Goal: Task Accomplishment & Management: Complete application form

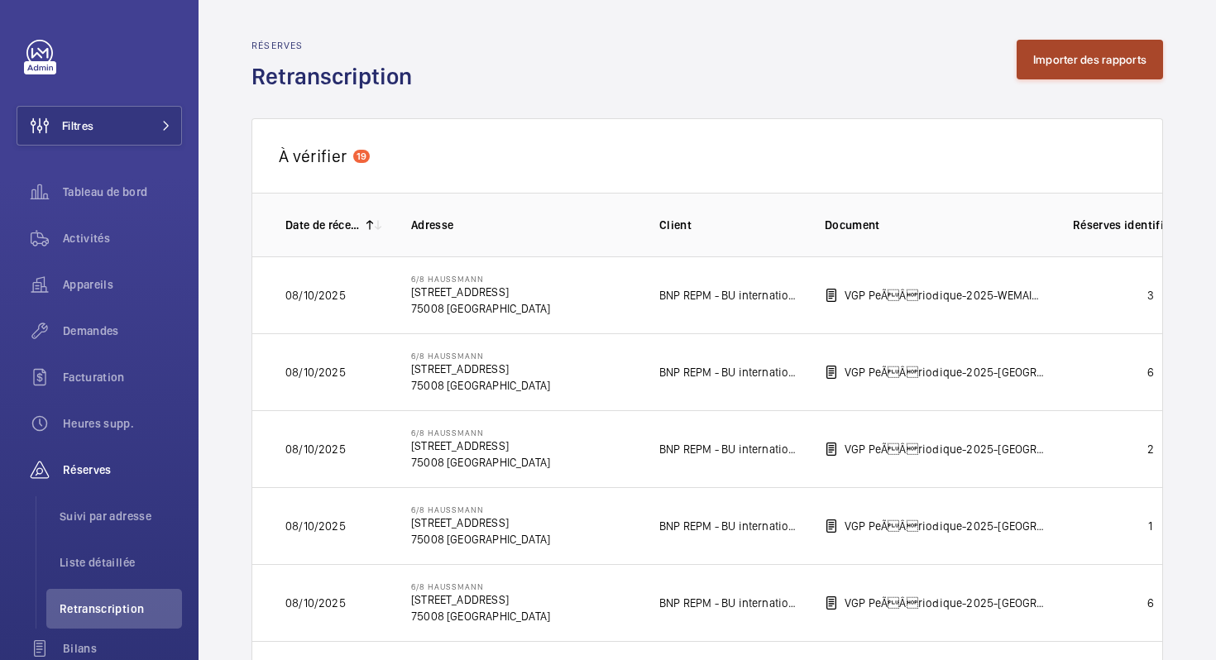
click at [1068, 74] on button "Importer des rapports" at bounding box center [1089, 60] width 146 height 40
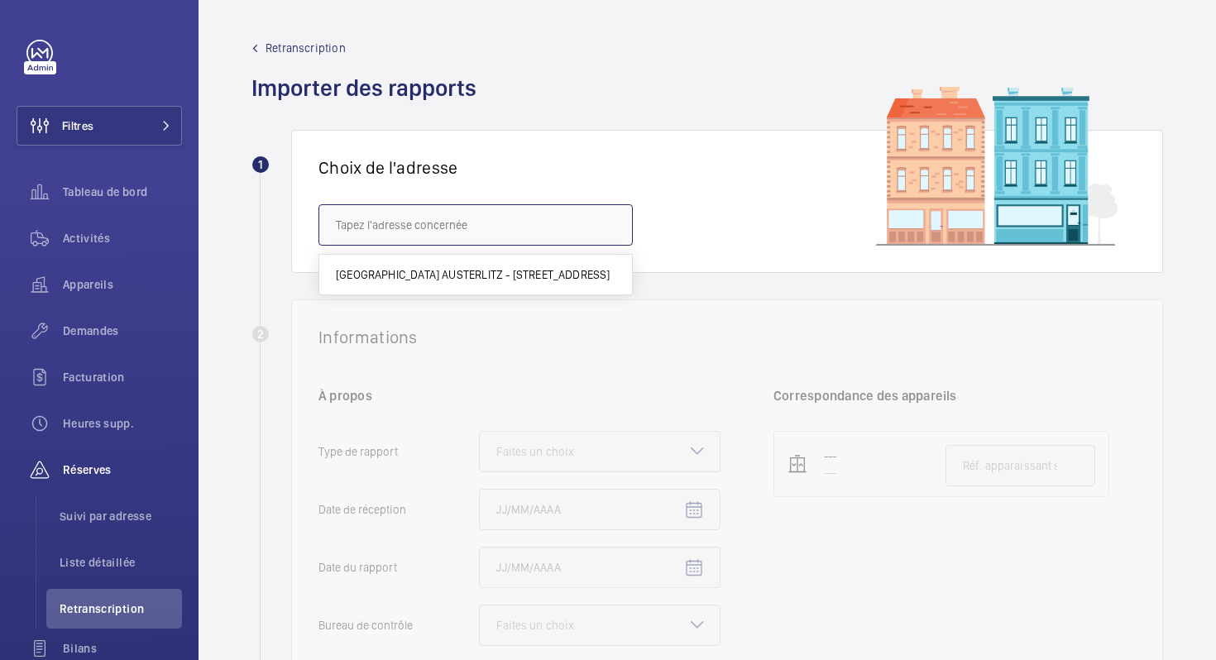
click at [461, 220] on input "text" at bounding box center [475, 224] width 314 height 41
paste input "RUE [PERSON_NAME]"
drag, startPoint x: 386, startPoint y: 227, endPoint x: 328, endPoint y: 227, distance: 57.9
click at [328, 227] on input "RUE [PERSON_NAME]" at bounding box center [475, 224] width 314 height 41
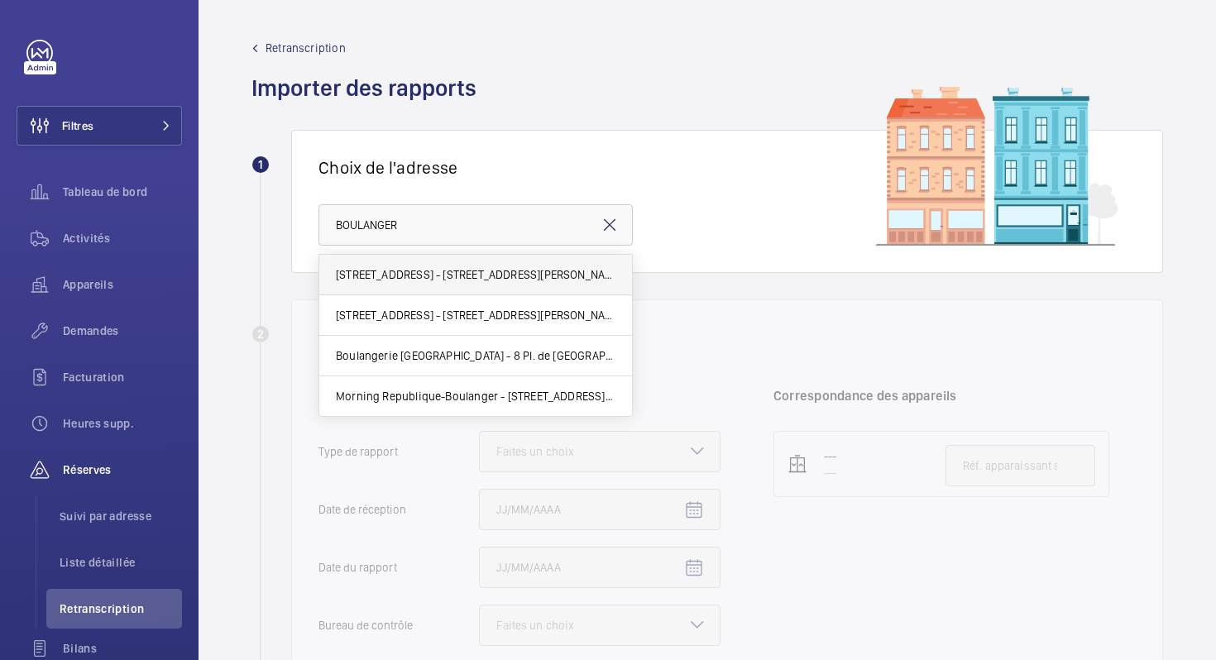
click at [469, 282] on span "[STREET_ADDRESS] - [STREET_ADDRESS][PERSON_NAME]" at bounding box center [476, 274] width 280 height 17
type input "[STREET_ADDRESS] - [STREET_ADDRESS][PERSON_NAME]"
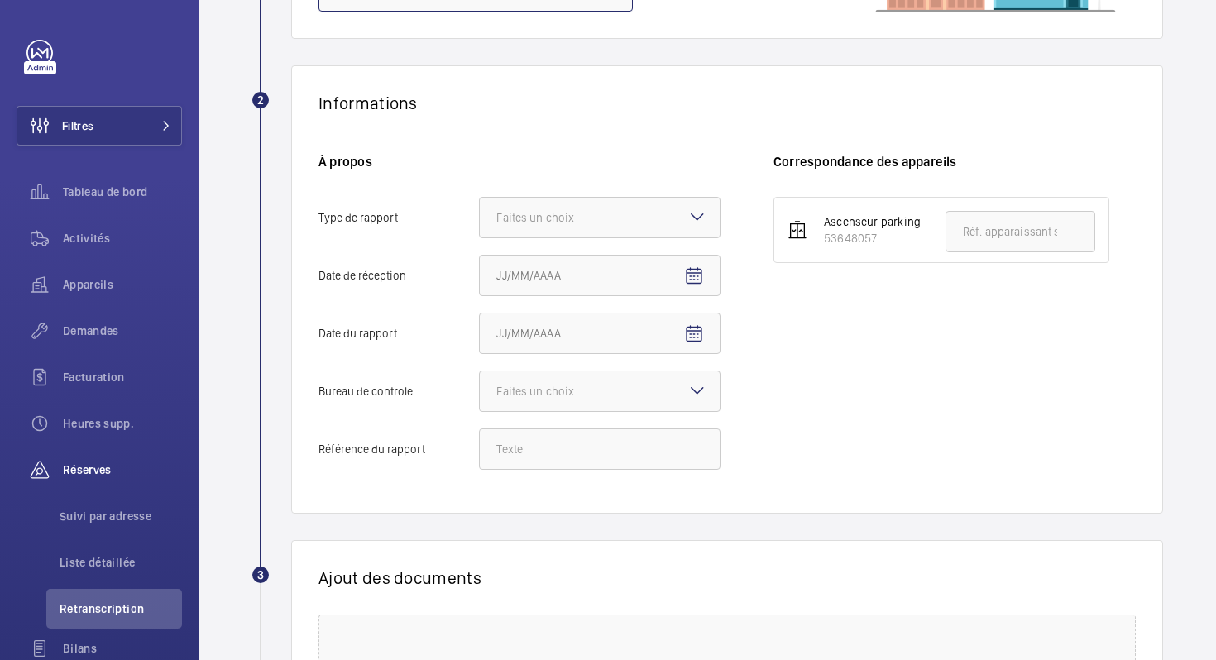
scroll to position [235, 0]
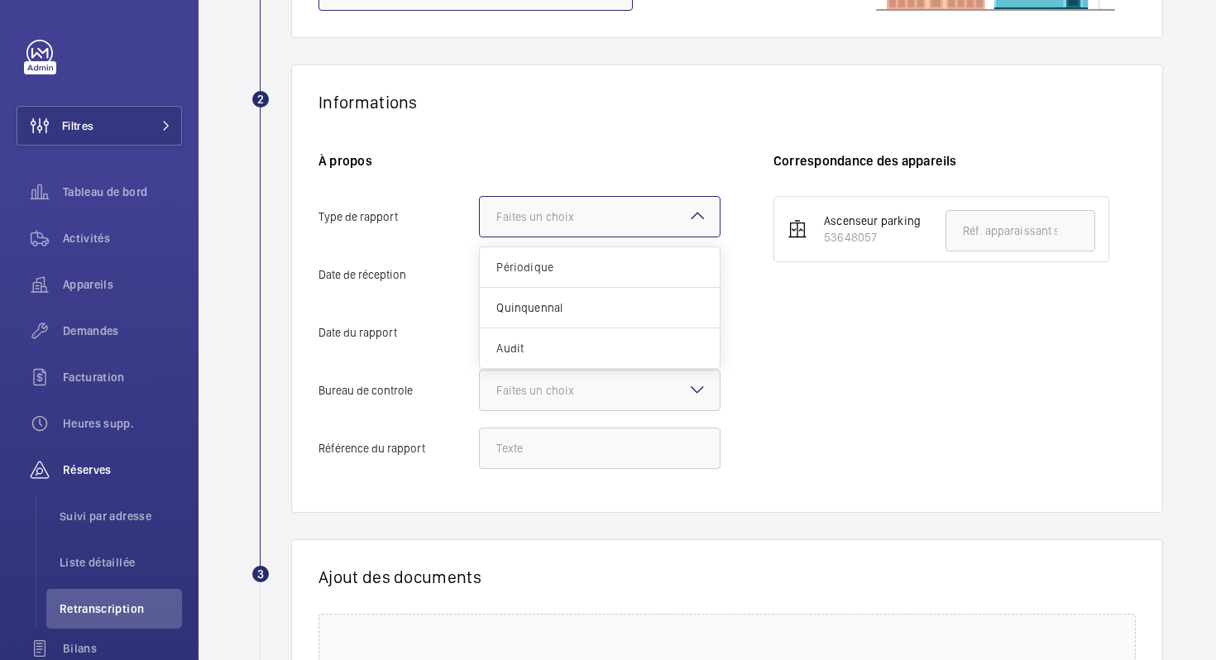
click at [590, 222] on div "Faites un choix" at bounding box center [555, 216] width 119 height 17
click at [480, 222] on input "Type de rapport Faites un choix Périodique Quinquennal Audit" at bounding box center [480, 217] width 0 height 40
click at [556, 256] on div "Périodique" at bounding box center [600, 267] width 240 height 41
click at [480, 237] on input "Type de rapport Faites un choix Périodique Quinquennal Audit" at bounding box center [480, 217] width 0 height 40
click at [698, 280] on mat-icon "Open calendar" at bounding box center [694, 275] width 20 height 20
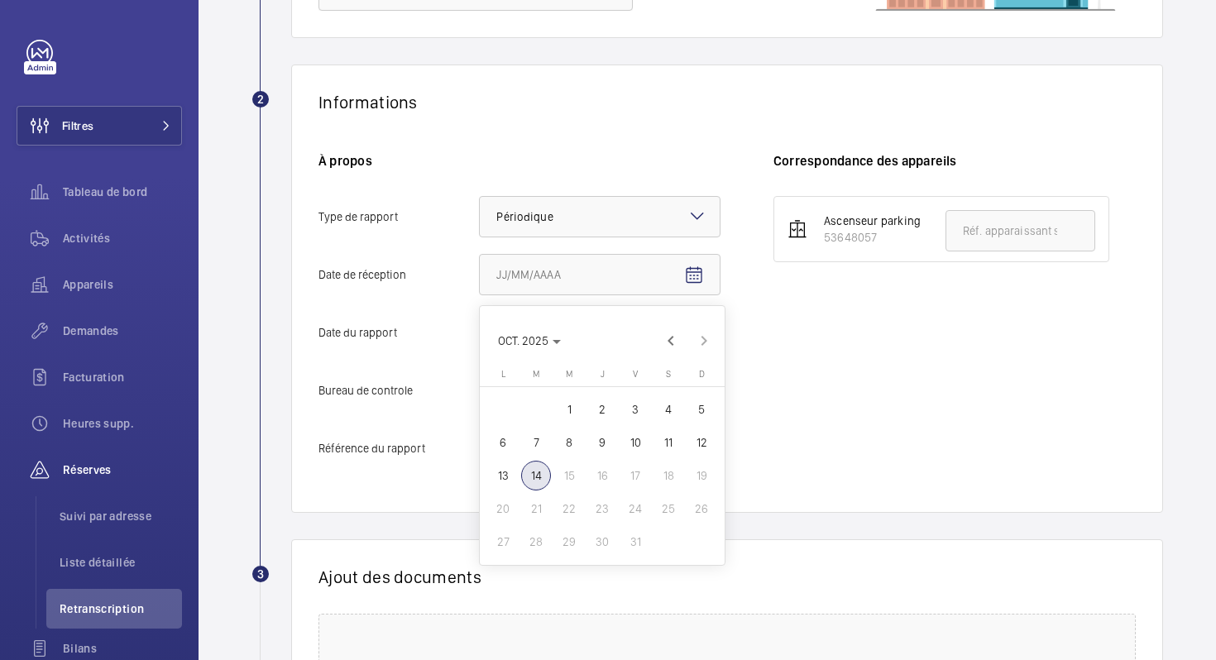
click at [534, 474] on span "14" at bounding box center [536, 476] width 30 height 30
type input "14/10/2025"
click at [687, 330] on mat-icon "Open calendar" at bounding box center [694, 333] width 20 height 20
click at [538, 403] on span "OCT. 2025" at bounding box center [523, 398] width 50 height 13
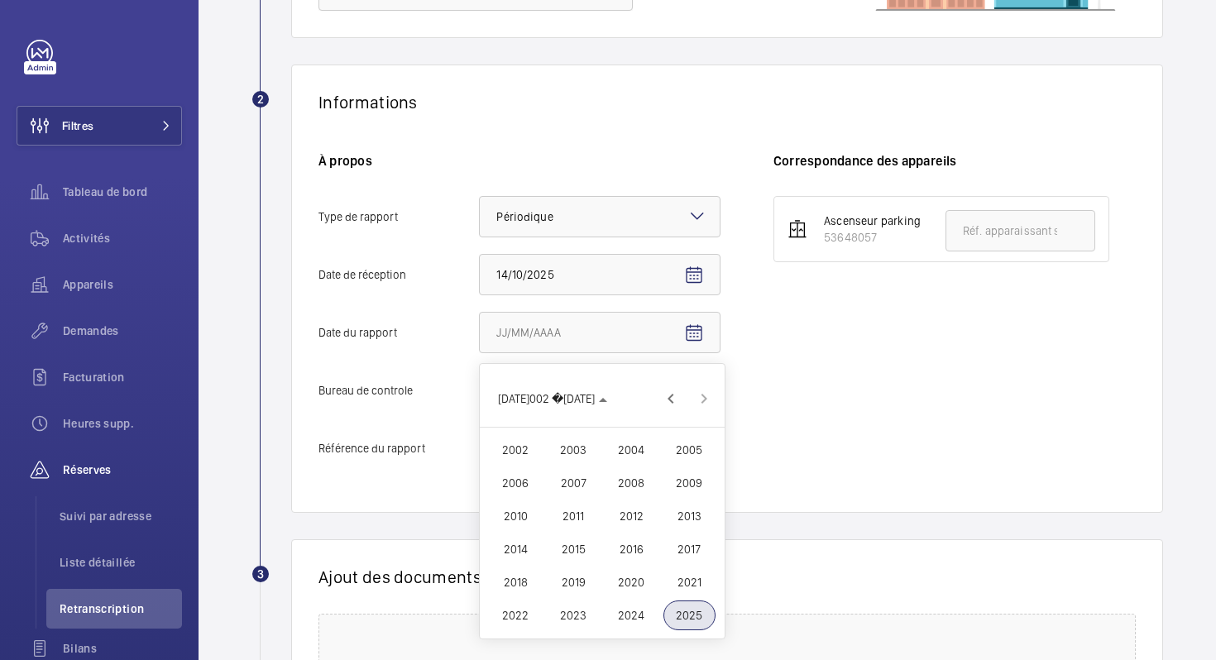
click at [691, 619] on span "2025" at bounding box center [689, 615] width 52 height 30
click at [624, 447] on span "MARS" at bounding box center [631, 450] width 52 height 30
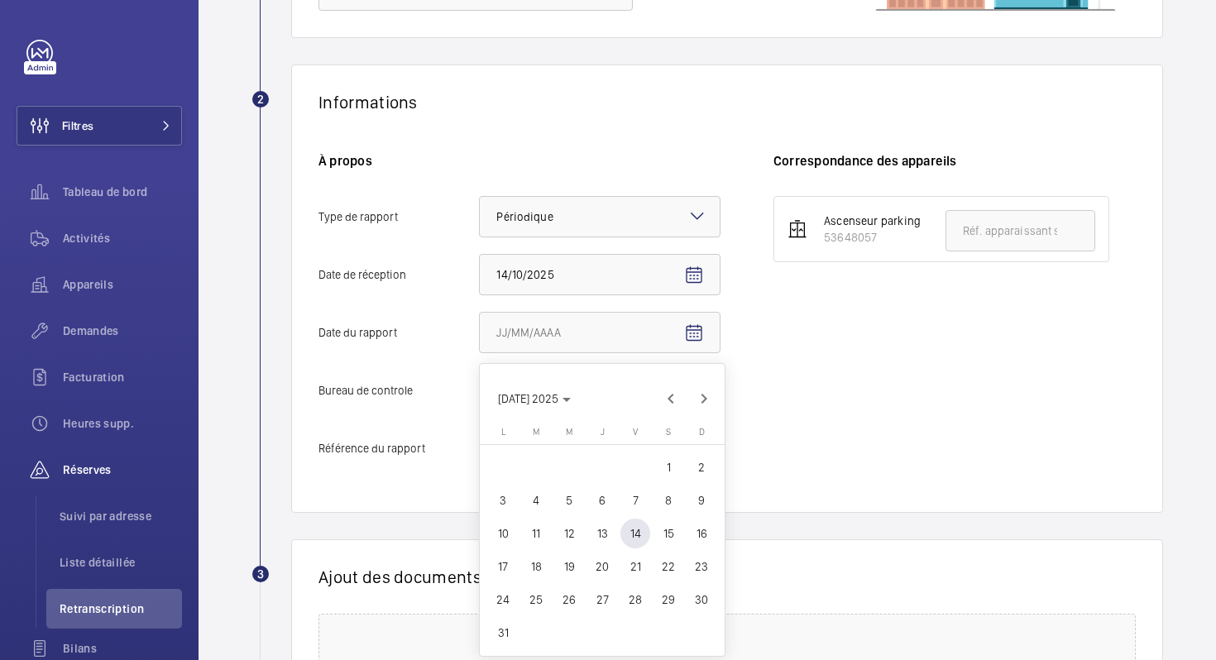
click at [573, 563] on span "19" at bounding box center [569, 567] width 30 height 30
type input "19/03/2025"
click at [614, 385] on div "Faites un choix" at bounding box center [555, 390] width 119 height 17
click at [480, 385] on input "Bureau de controle Faites un choix" at bounding box center [480, 391] width 0 height 40
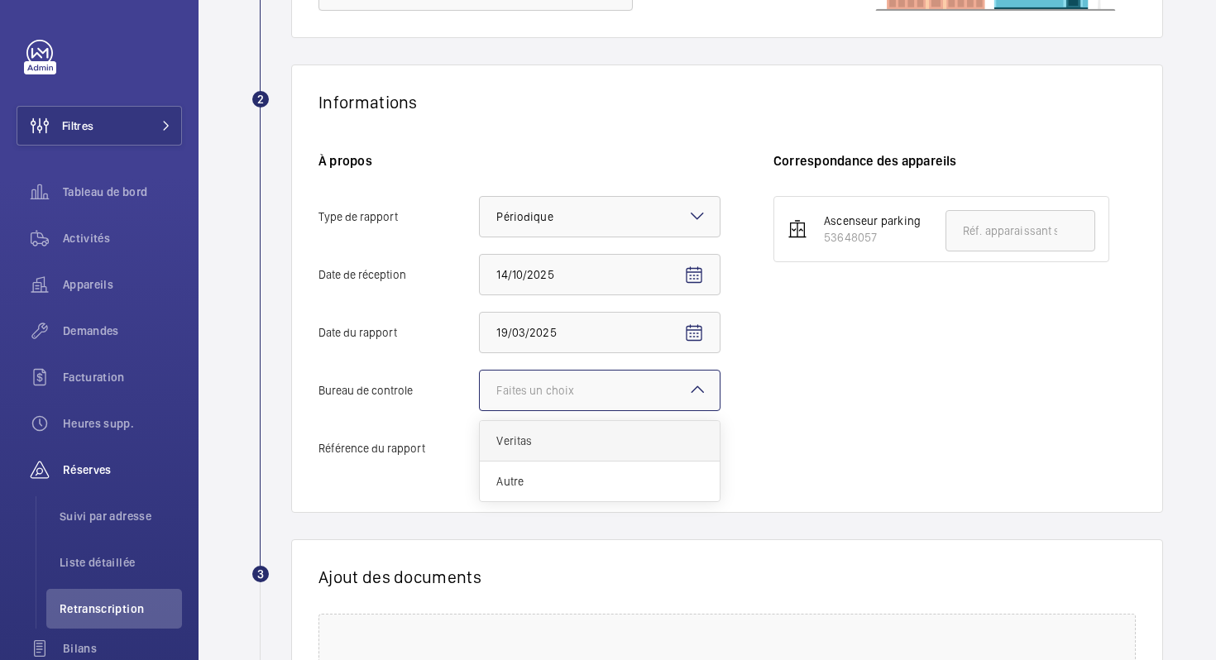
click at [561, 443] on span "Veritas" at bounding box center [599, 441] width 207 height 17
click at [480, 410] on input "Bureau de controle Faites un choix Veritas Autre" at bounding box center [480, 391] width 0 height 40
click at [563, 455] on input "Référence du rapport" at bounding box center [600, 448] width 242 height 41
paste input "25747985/4.1.1.R"
type input "25747985/4.1.1.R"
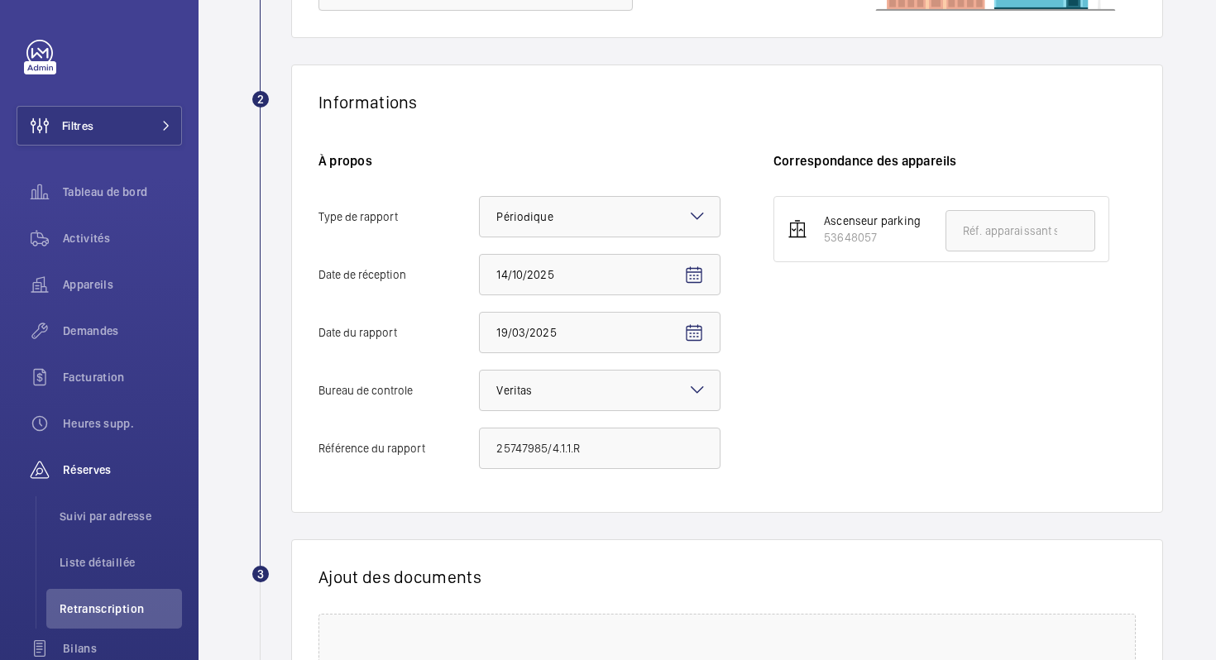
click at [574, 521] on wm-front-report-upload-form "2 Informations À propos Type de rapport Faites un choix × Périodique × [DATE]ep…" at bounding box center [706, 460] width 911 height 791
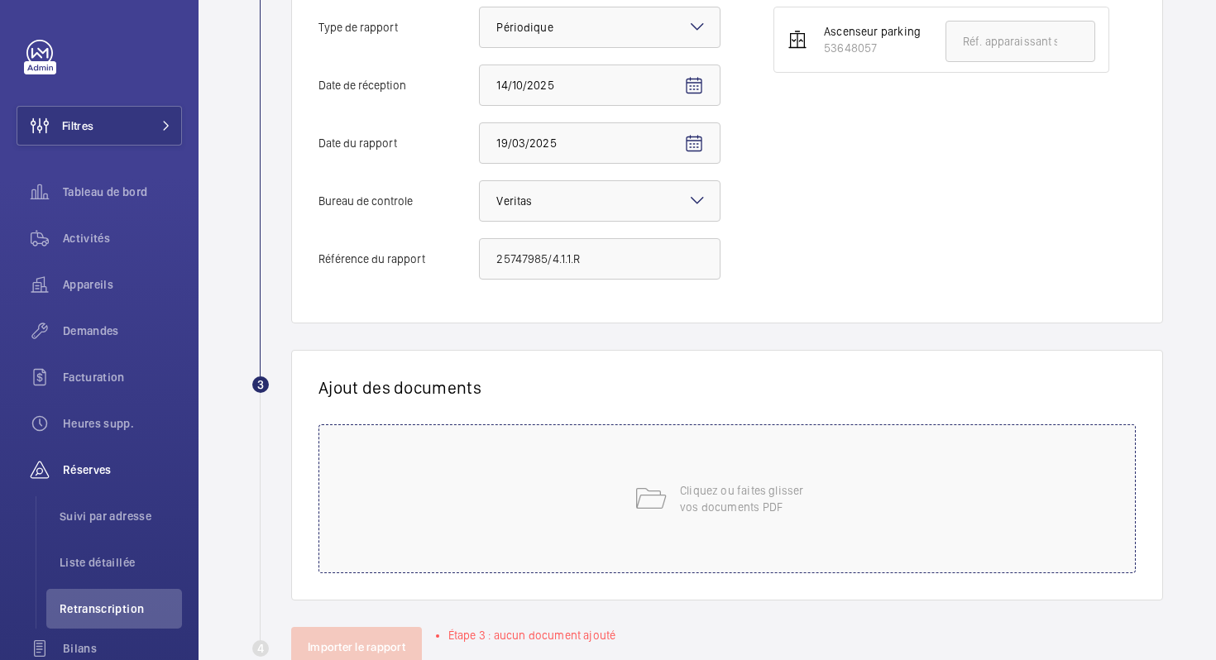
click at [590, 534] on div "Cliquez ou faites glisser vos documents PDF" at bounding box center [726, 498] width 817 height 149
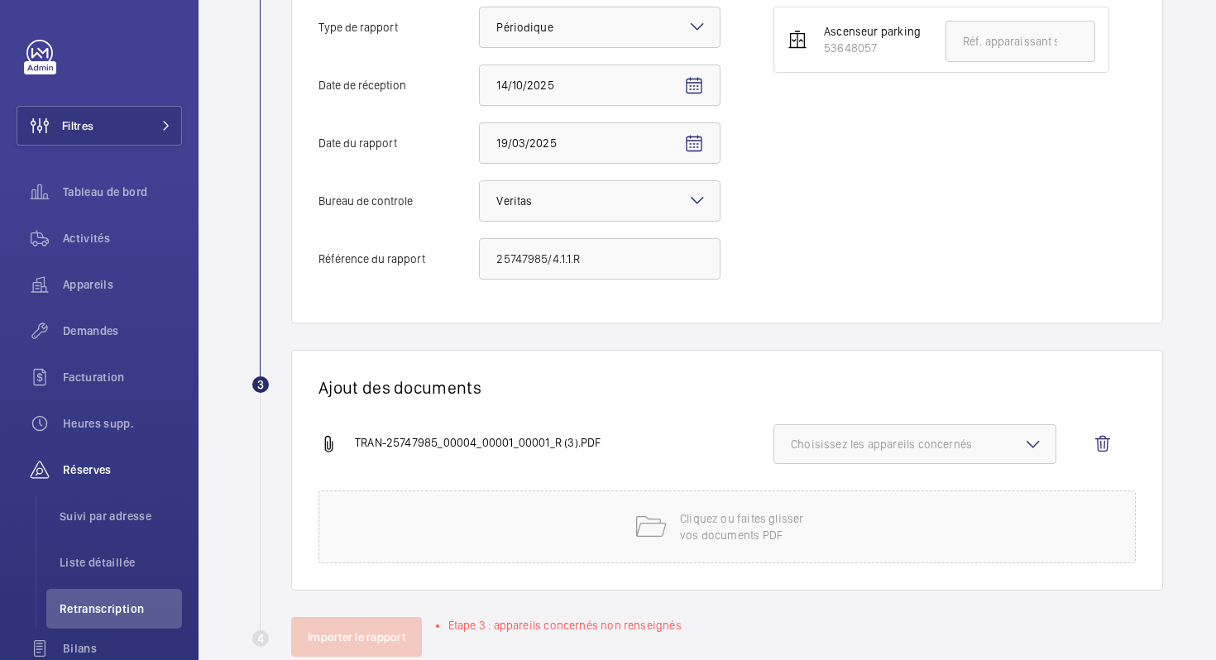
click at [815, 446] on span "Choisissez les appareils concernés" at bounding box center [915, 444] width 248 height 17
click at [796, 498] on input "53648057" at bounding box center [798, 496] width 33 height 33
checkbox input "true"
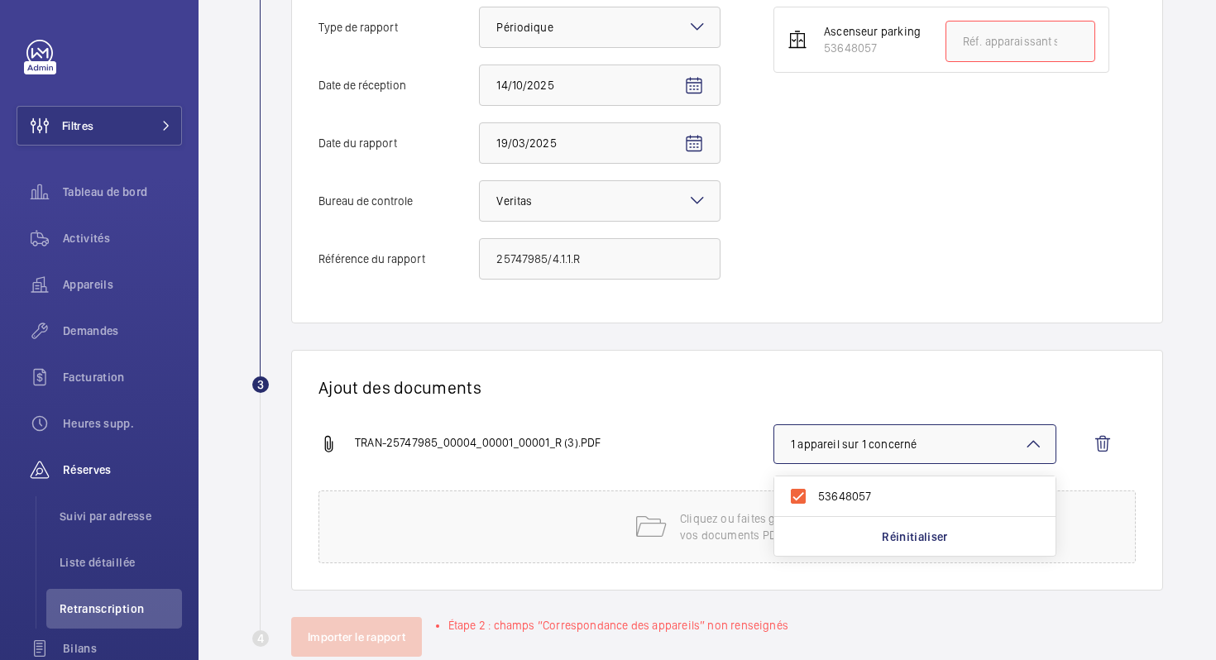
click at [702, 429] on div "TRAN-25747985_00004_00001_00001_R (3).PDF 1 appareil sur 1 concerné 53648057 Ré…" at bounding box center [720, 457] width 804 height 66
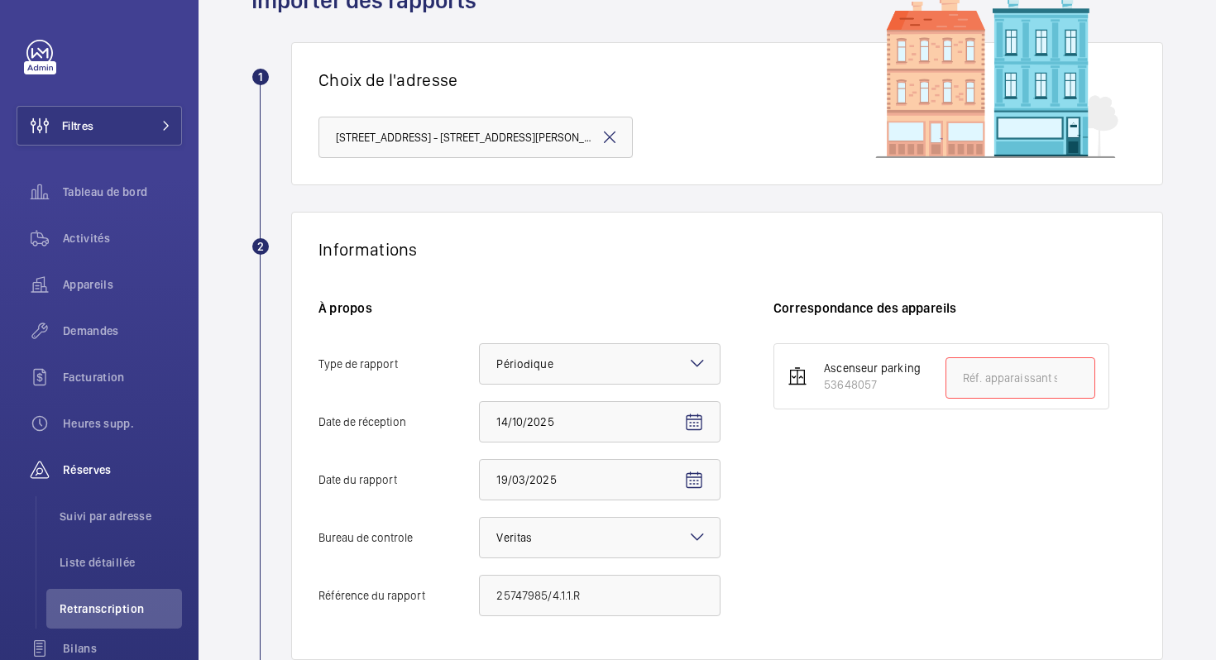
scroll to position [85, 0]
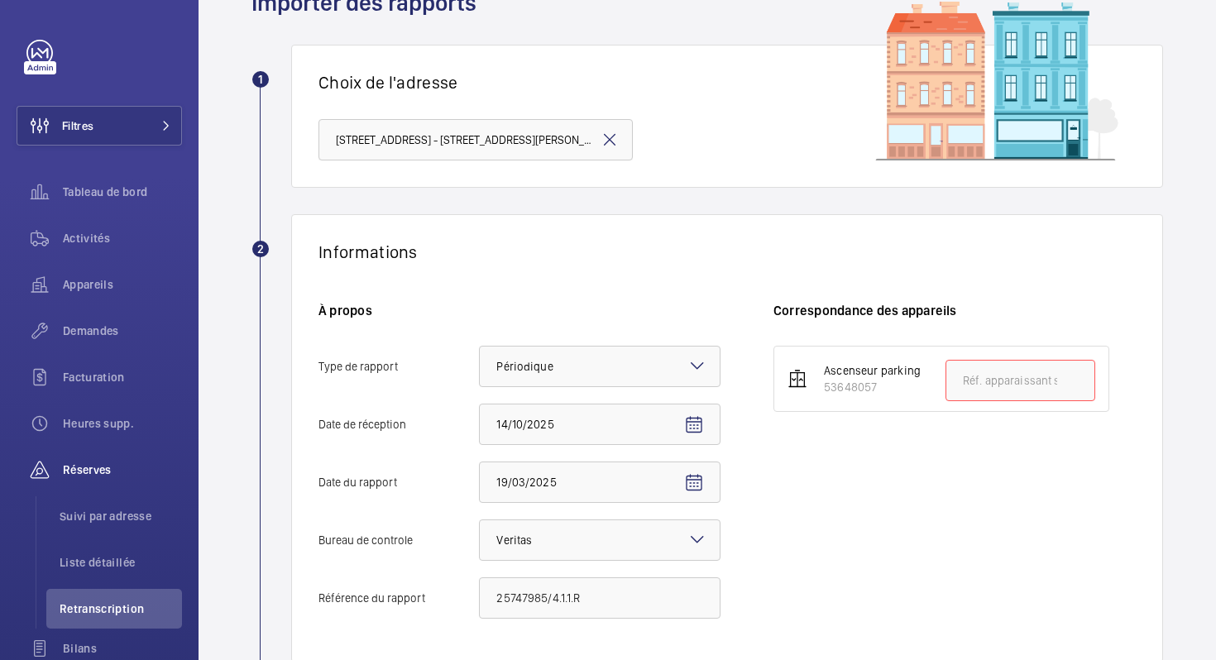
drag, startPoint x: 878, startPoint y: 389, endPoint x: 821, endPoint y: 390, distance: 57.1
click at [821, 390] on div "Ascenseur parking 53648057" at bounding box center [863, 378] width 113 height 33
copy div "53648057"
click at [1006, 391] on input "text" at bounding box center [1020, 380] width 150 height 41
paste input "53648057"
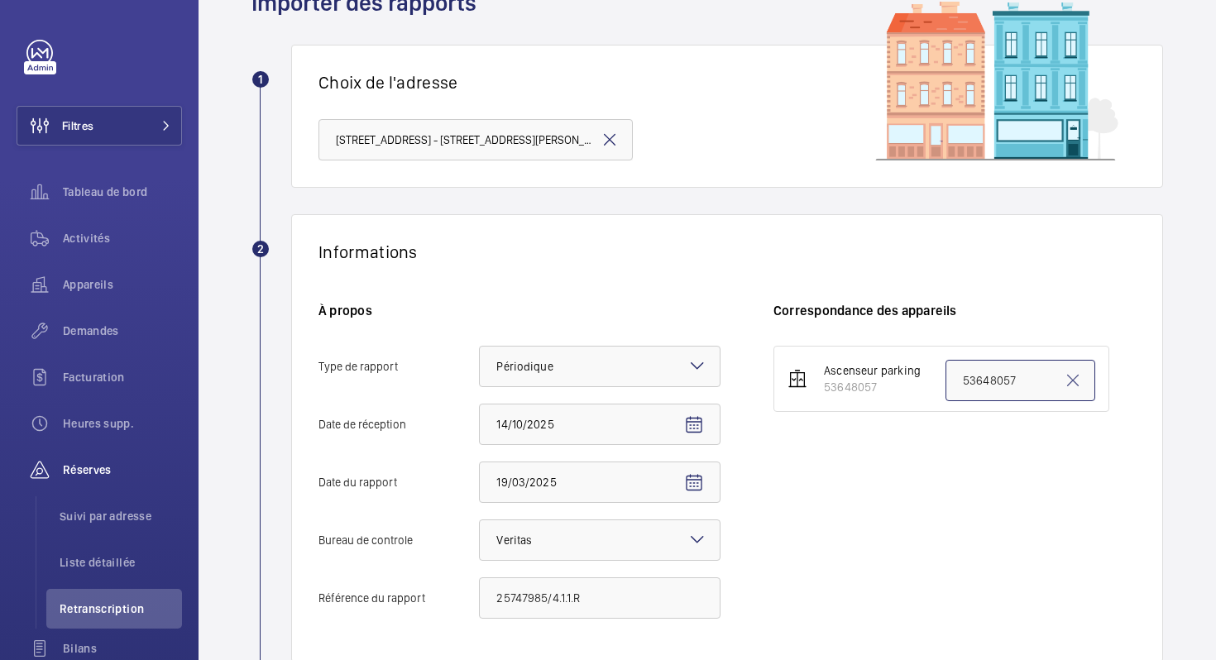
type input "53648057"
click at [881, 488] on div "Ascenseur parking 53648057 53648057" at bounding box center [954, 490] width 362 height 289
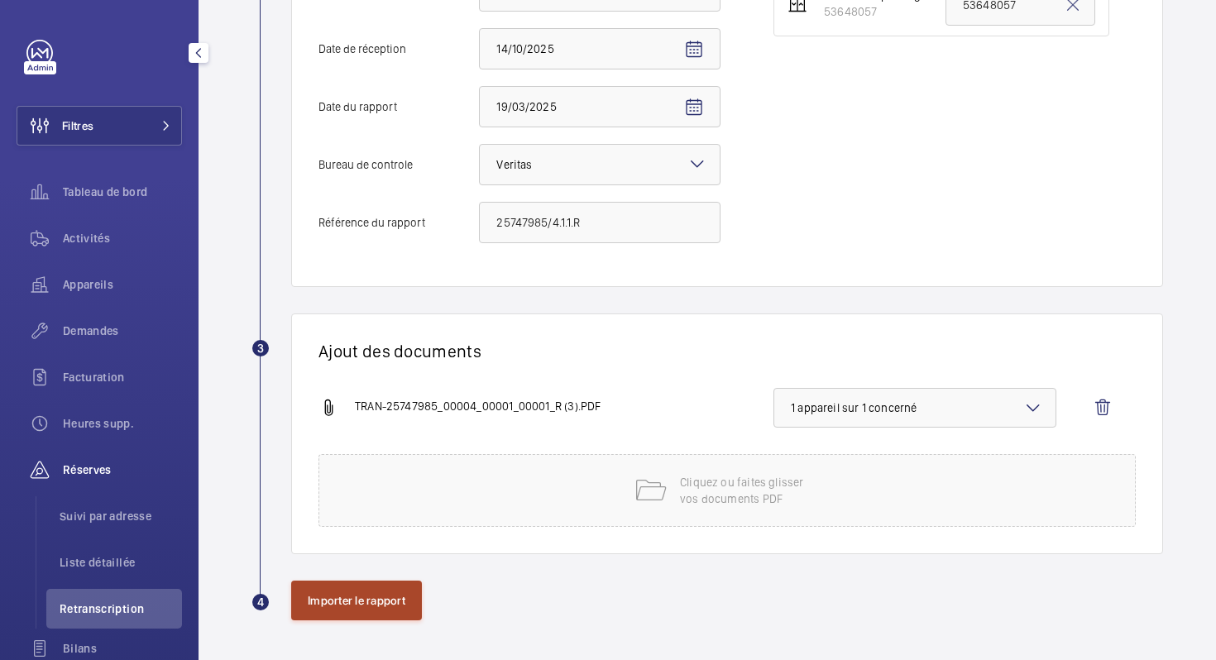
click at [337, 607] on button "Importer le rapport" at bounding box center [356, 601] width 131 height 40
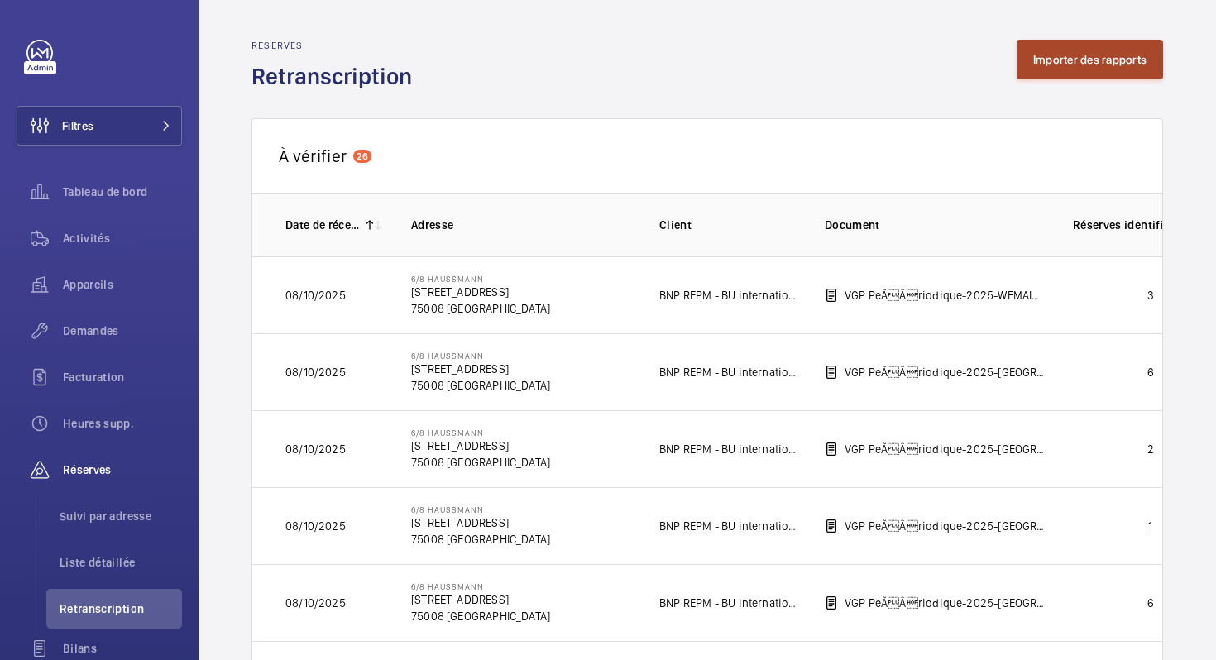
click at [1068, 59] on button "Importer des rapports" at bounding box center [1089, 60] width 146 height 40
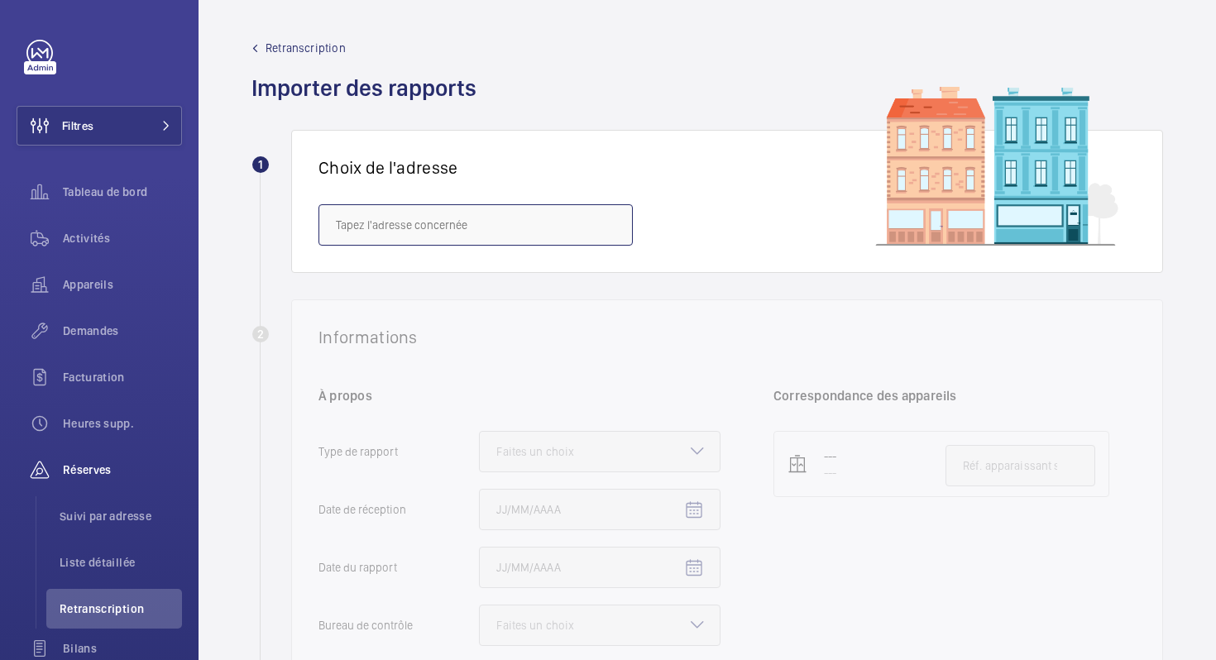
click at [499, 222] on input "text" at bounding box center [475, 224] width 314 height 41
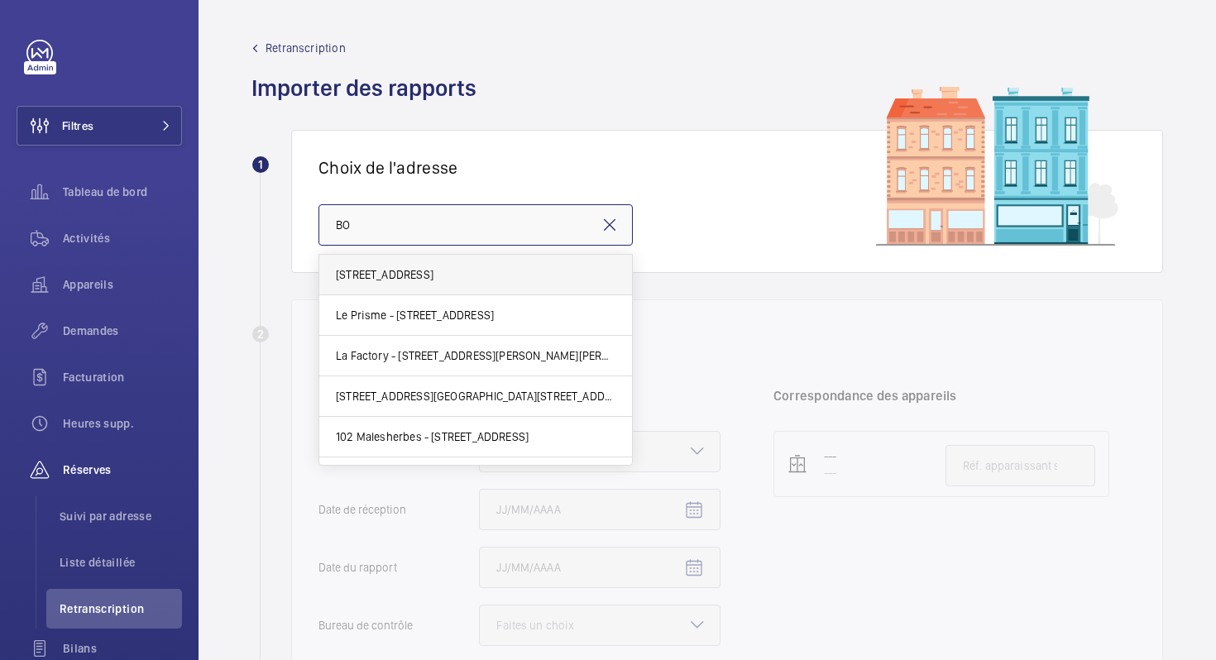
type input "B"
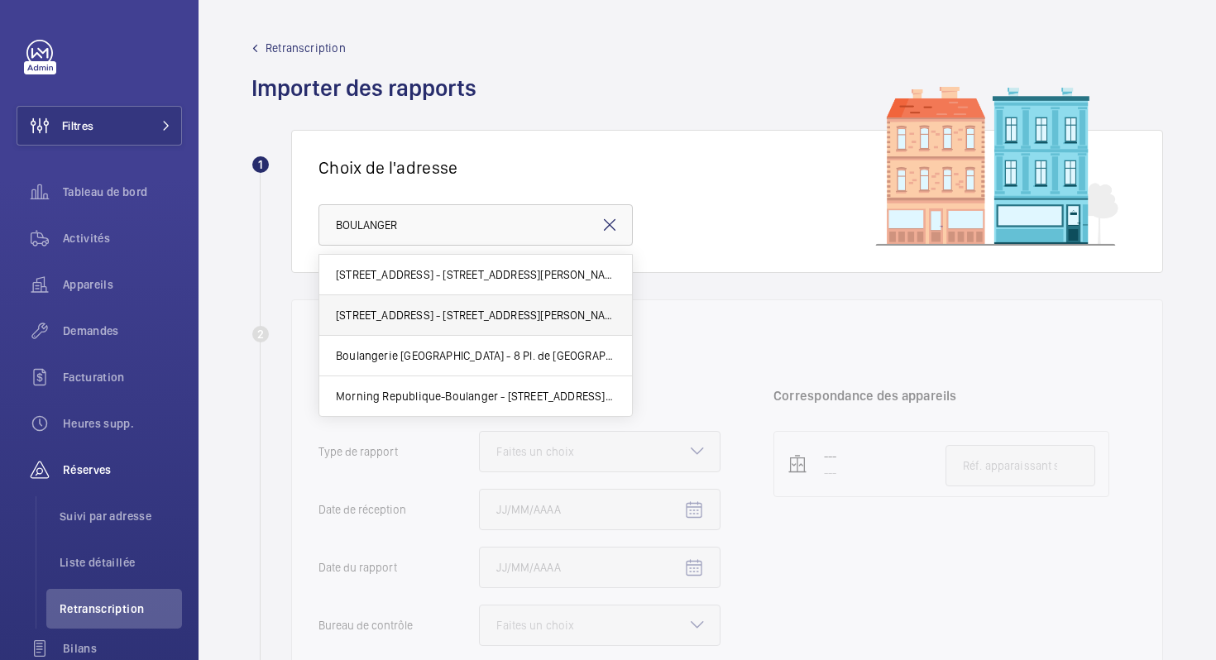
click at [409, 319] on span "[STREET_ADDRESS] - [STREET_ADDRESS][PERSON_NAME]" at bounding box center [476, 315] width 280 height 17
type input "[STREET_ADDRESS] - [STREET_ADDRESS][PERSON_NAME]"
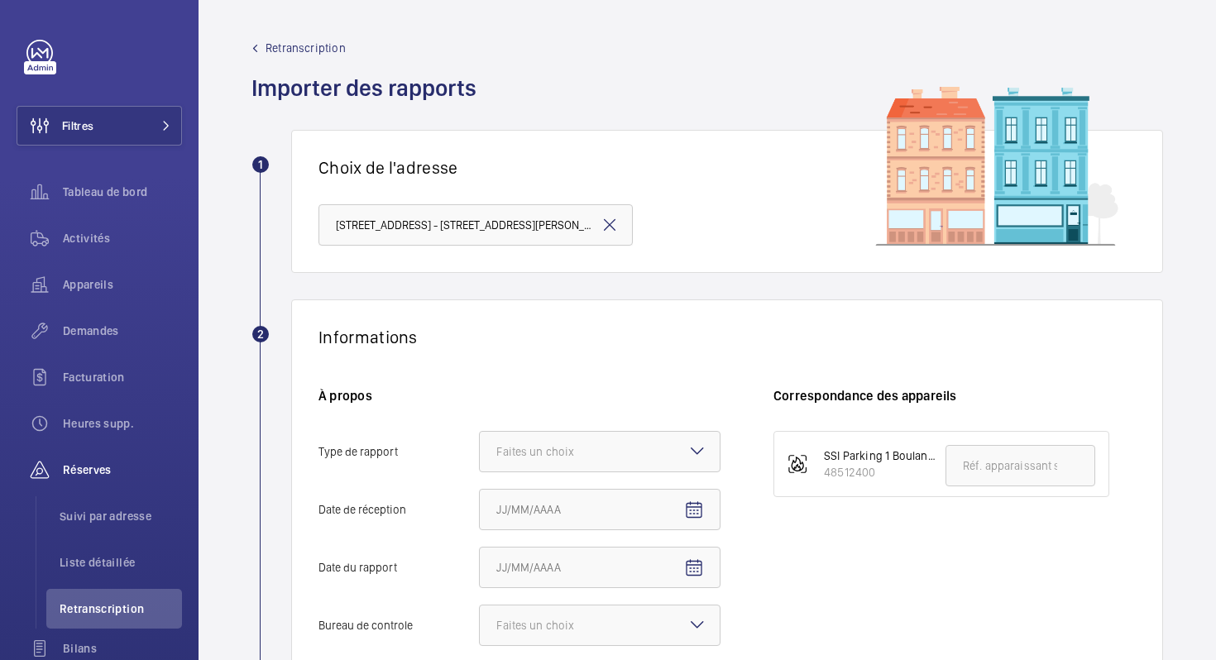
click at [604, 227] on mat-icon at bounding box center [610, 225] width 20 height 20
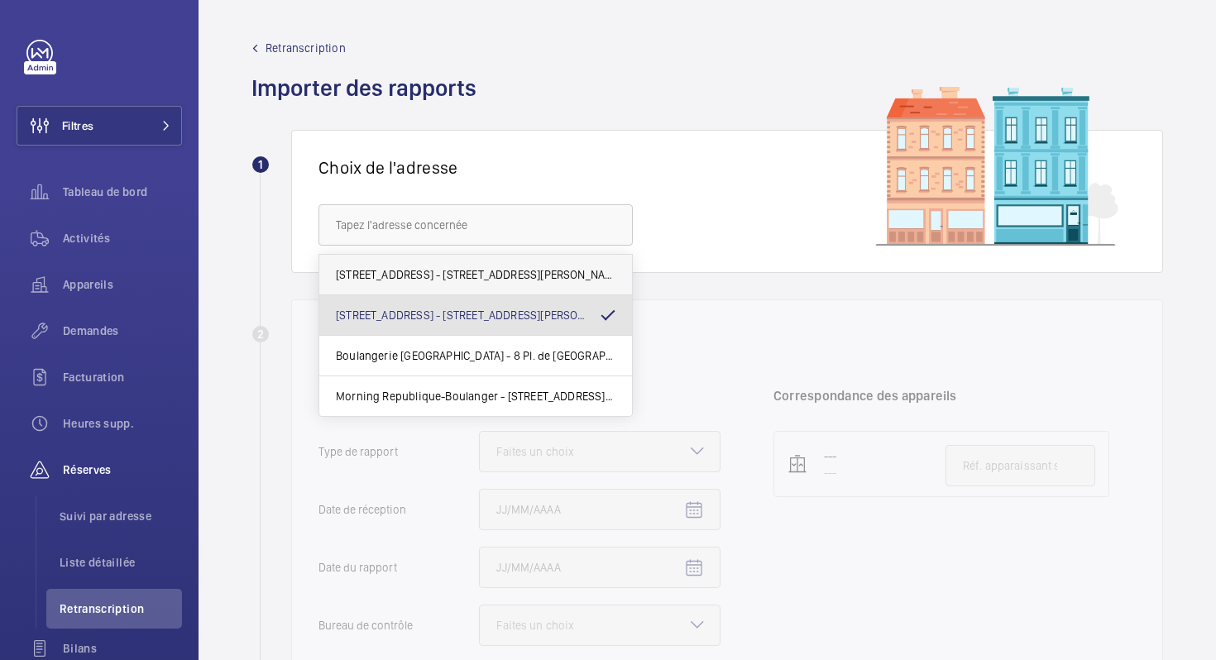
click at [504, 285] on mat-option "[STREET_ADDRESS] - [STREET_ADDRESS][PERSON_NAME]" at bounding box center [475, 275] width 313 height 41
type input "[STREET_ADDRESS] - [STREET_ADDRESS][PERSON_NAME]"
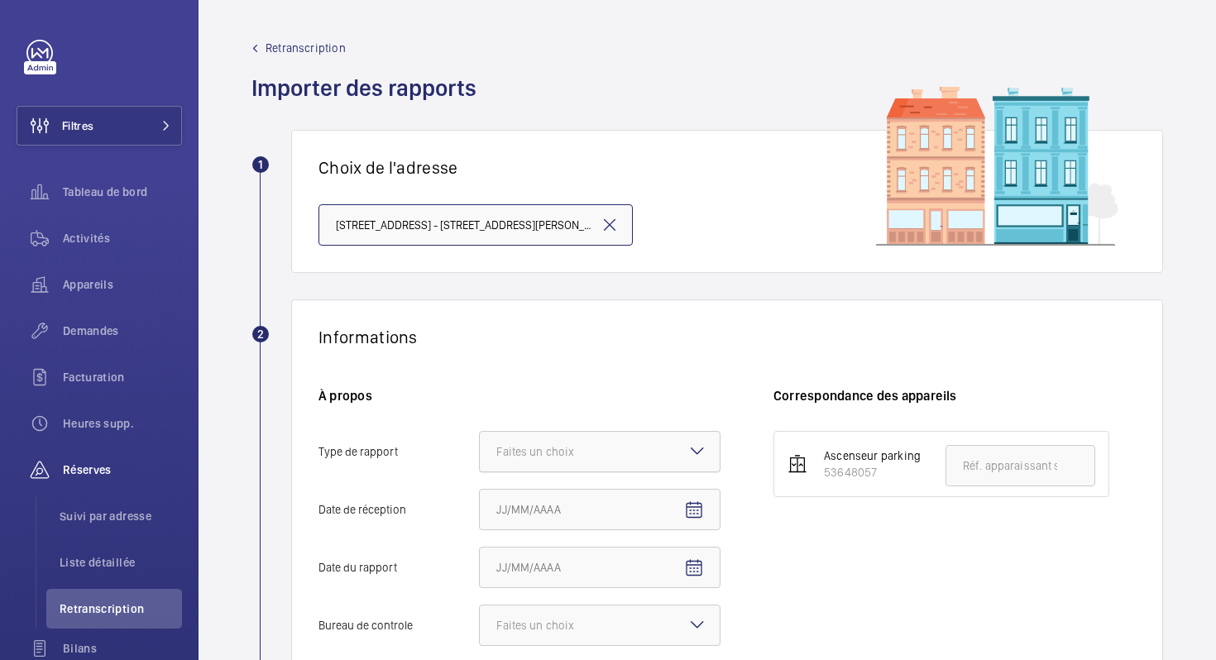
click at [537, 456] on div "Faites un choix" at bounding box center [555, 451] width 119 height 17
click at [480, 456] on input "Type de rapport Faites un choix" at bounding box center [480, 452] width 0 height 40
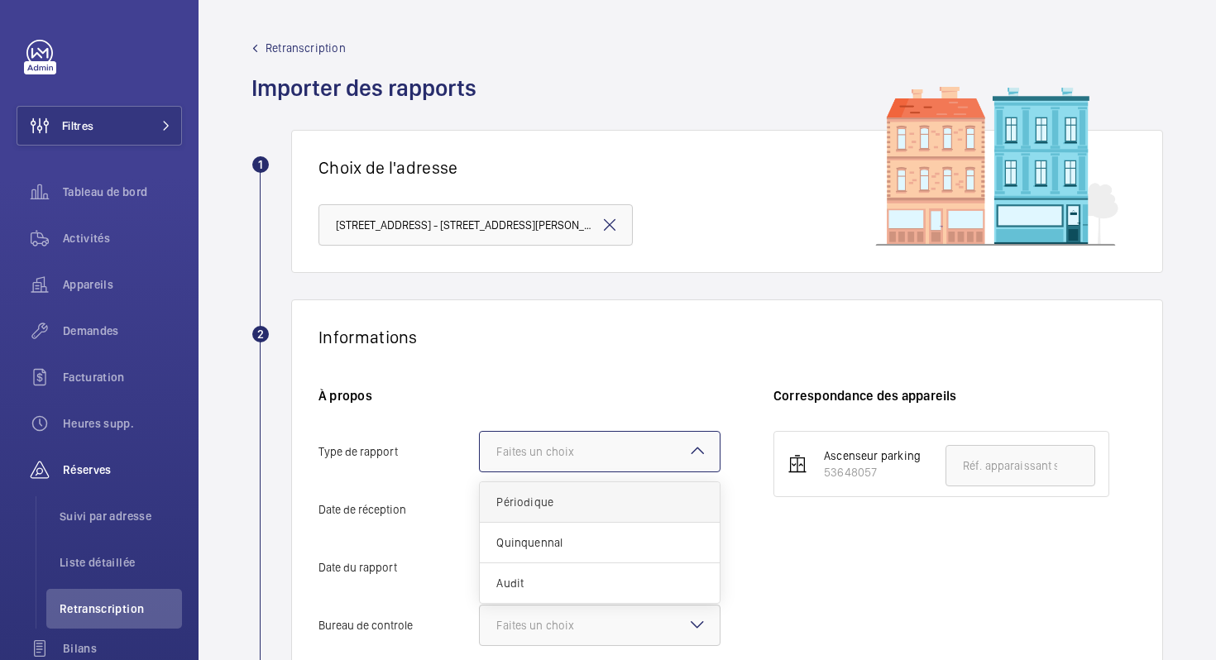
click at [528, 508] on span "Périodique" at bounding box center [599, 502] width 207 height 17
click at [480, 471] on input "Type de rapport Faites un choix Périodique Quinquennal Audit" at bounding box center [480, 452] width 0 height 40
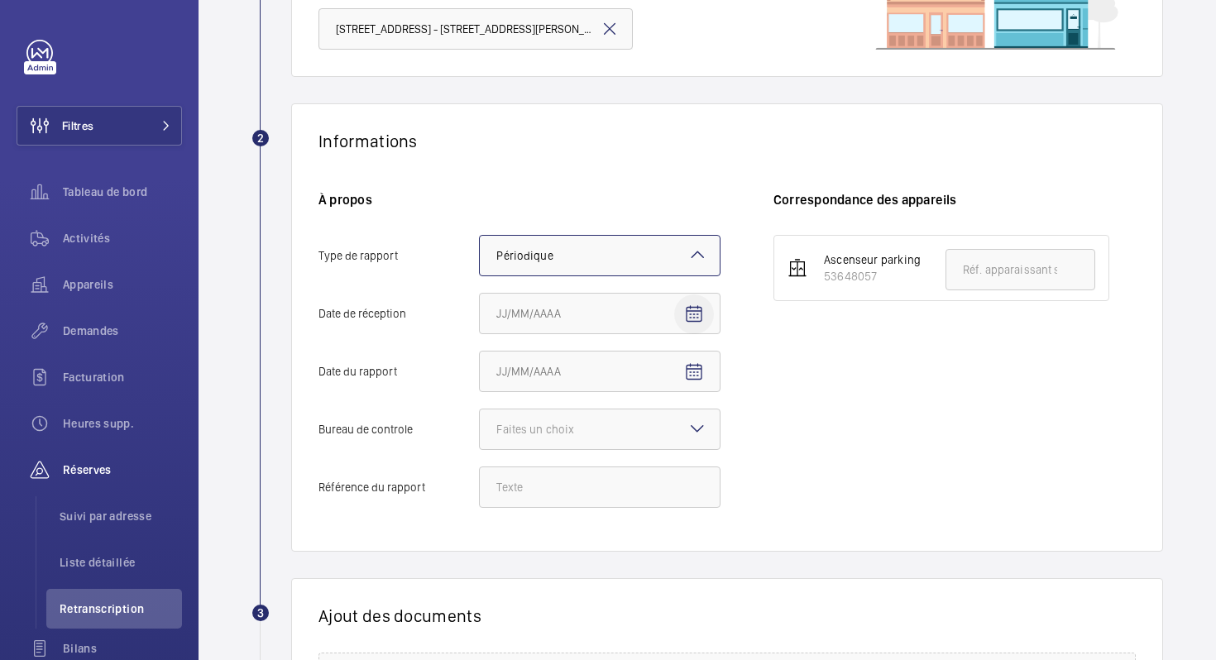
click at [702, 326] on span "Open calendar" at bounding box center [694, 314] width 40 height 40
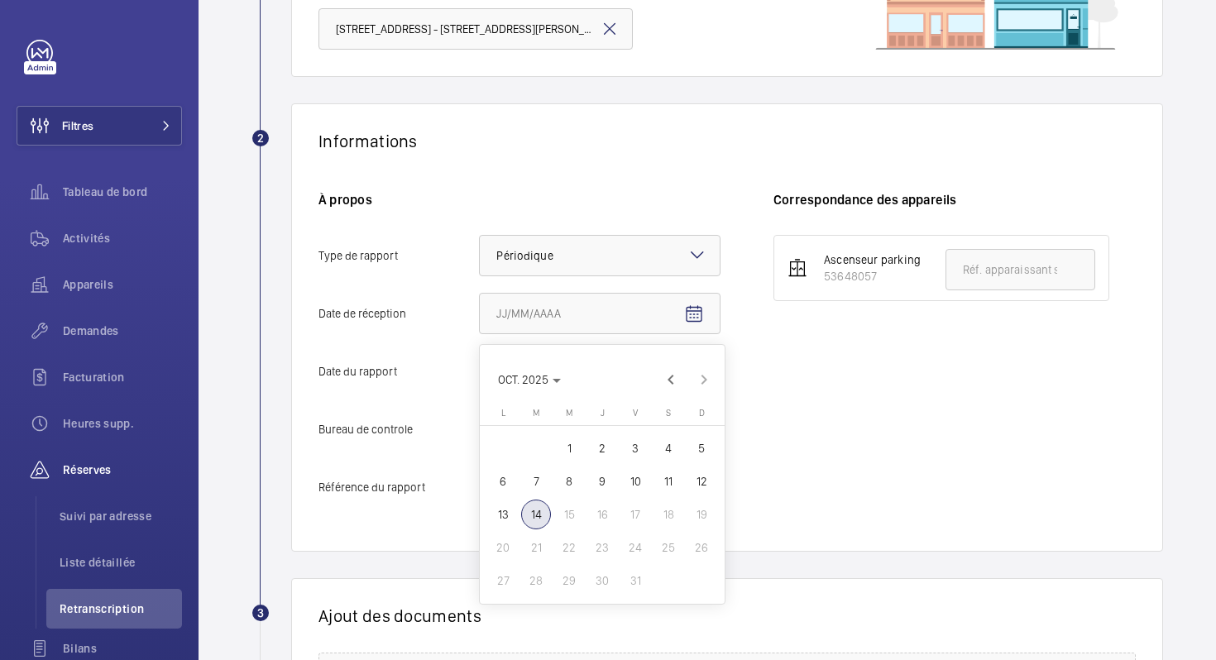
click at [550, 513] on span "14" at bounding box center [536, 515] width 30 height 30
type input "14/10/2025"
click at [699, 378] on mat-icon "Open calendar" at bounding box center [694, 372] width 20 height 20
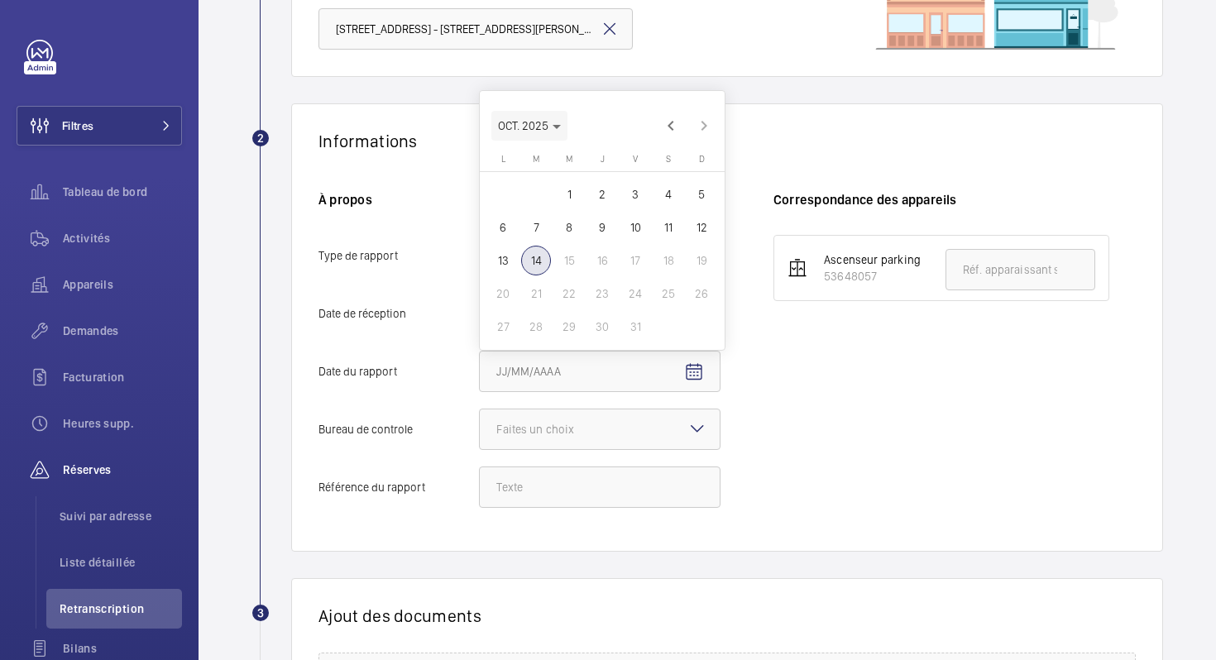
click at [550, 136] on span "Choose month and year" at bounding box center [529, 126] width 76 height 40
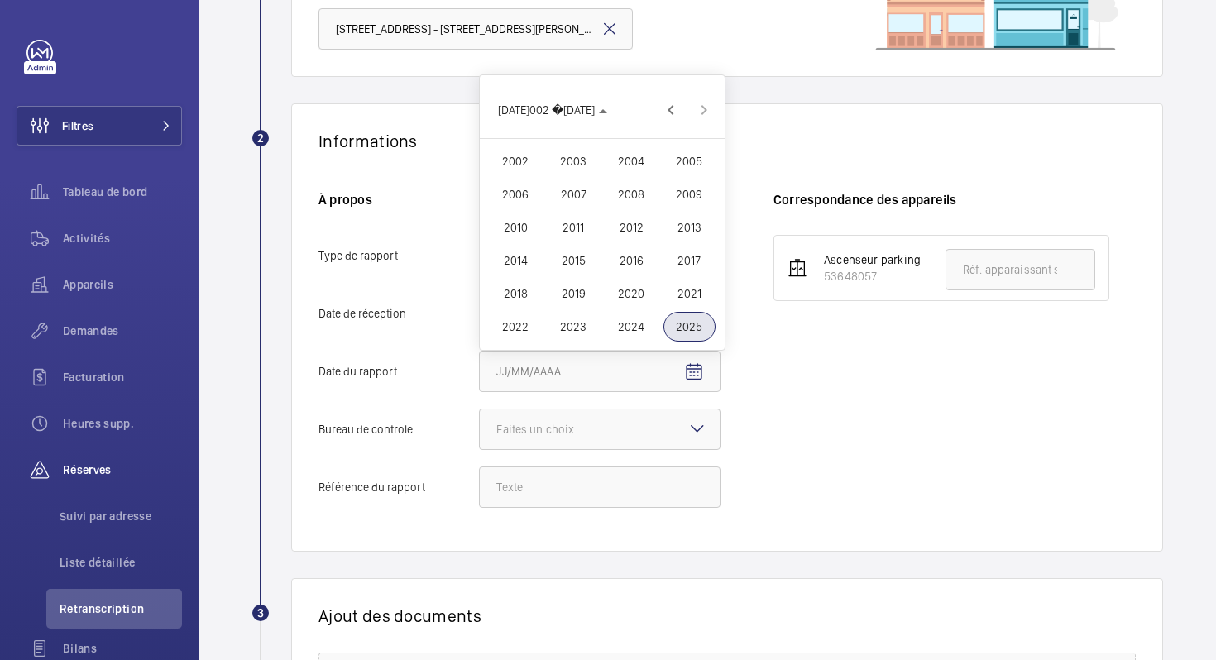
click at [687, 332] on span "2025" at bounding box center [689, 327] width 52 height 30
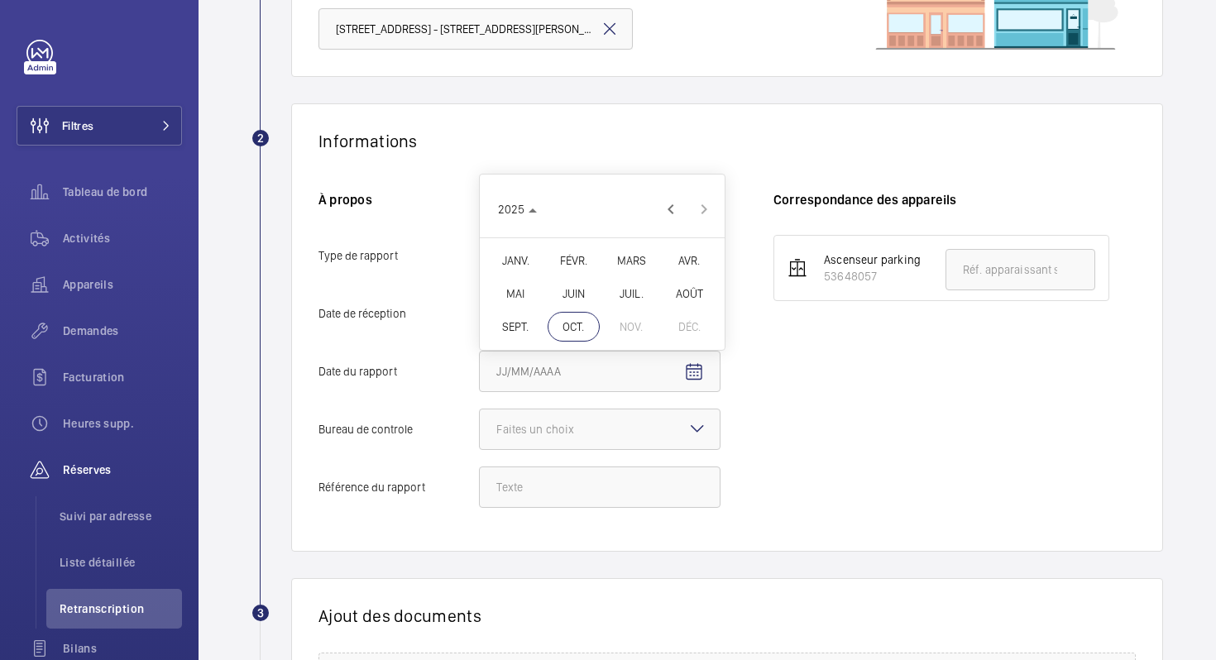
click at [625, 262] on span "MARS" at bounding box center [631, 261] width 52 height 30
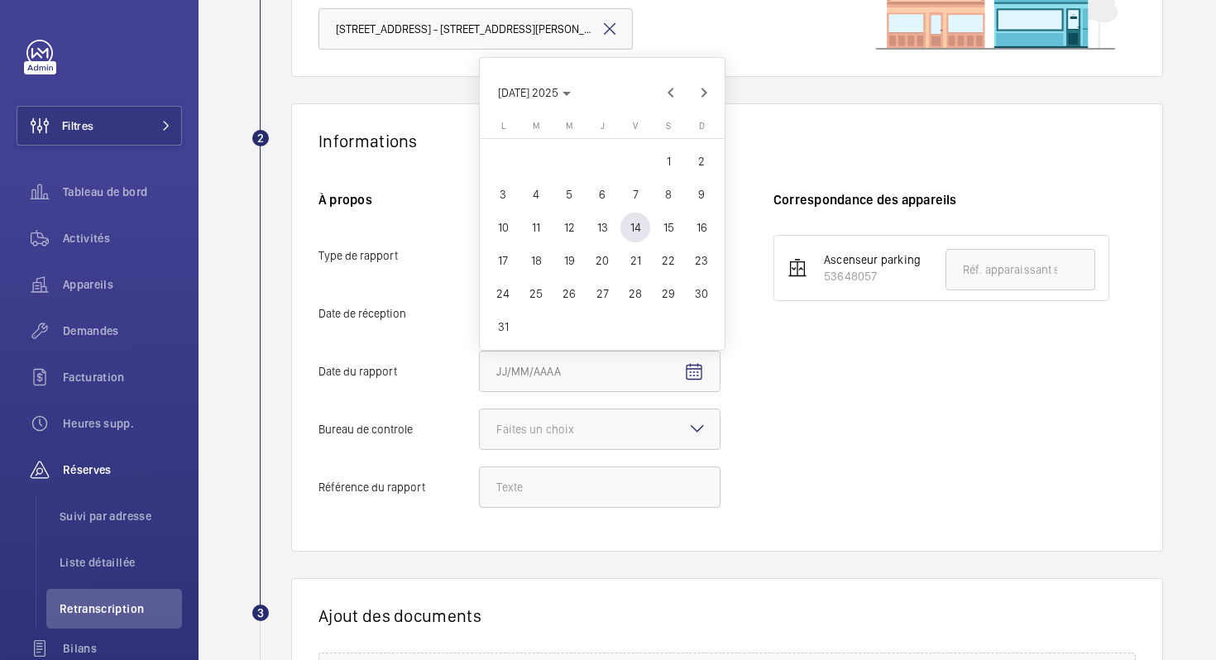
click at [571, 254] on span "19" at bounding box center [569, 261] width 30 height 30
type input "19/03/2025"
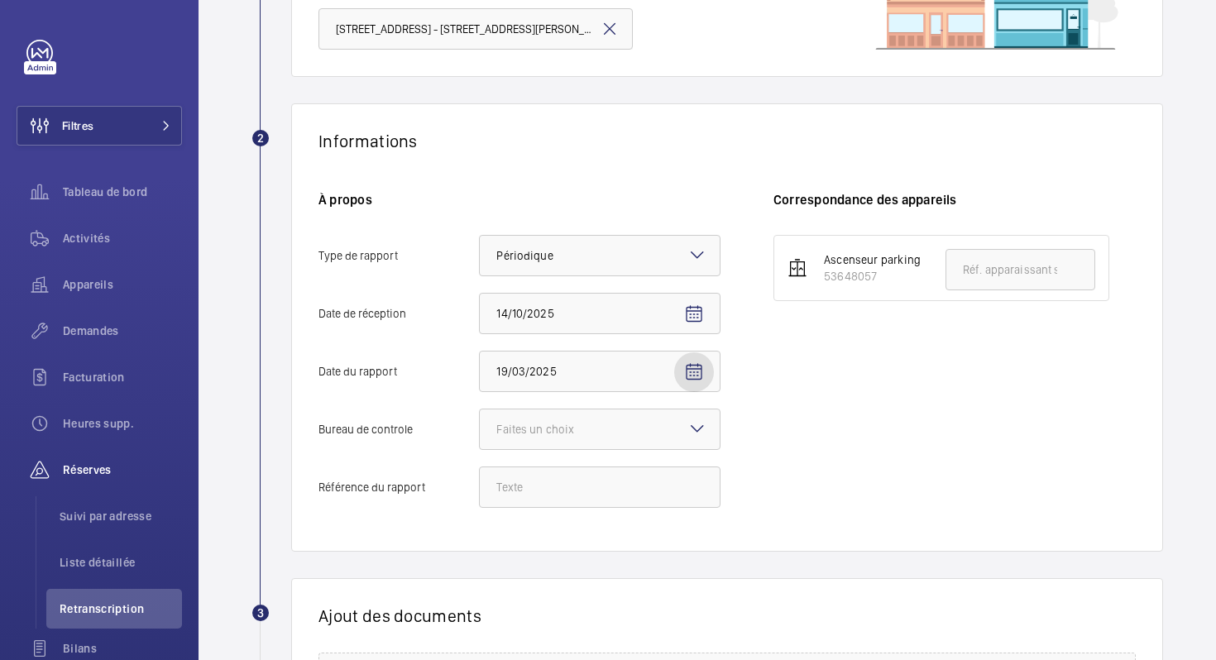
click at [568, 452] on div "À propos Type de rapport Faites un choix × Périodique × Date de récep[DATE]/202…" at bounding box center [545, 357] width 455 height 333
click at [567, 438] on div at bounding box center [600, 429] width 240 height 40
click at [480, 438] on input "Bureau de controle Faites un choix" at bounding box center [480, 429] width 0 height 40
click at [552, 474] on span "Veritas" at bounding box center [599, 479] width 207 height 17
click at [480, 449] on input "Bureau de controle Faites un choix Veritas Autre" at bounding box center [480, 429] width 0 height 40
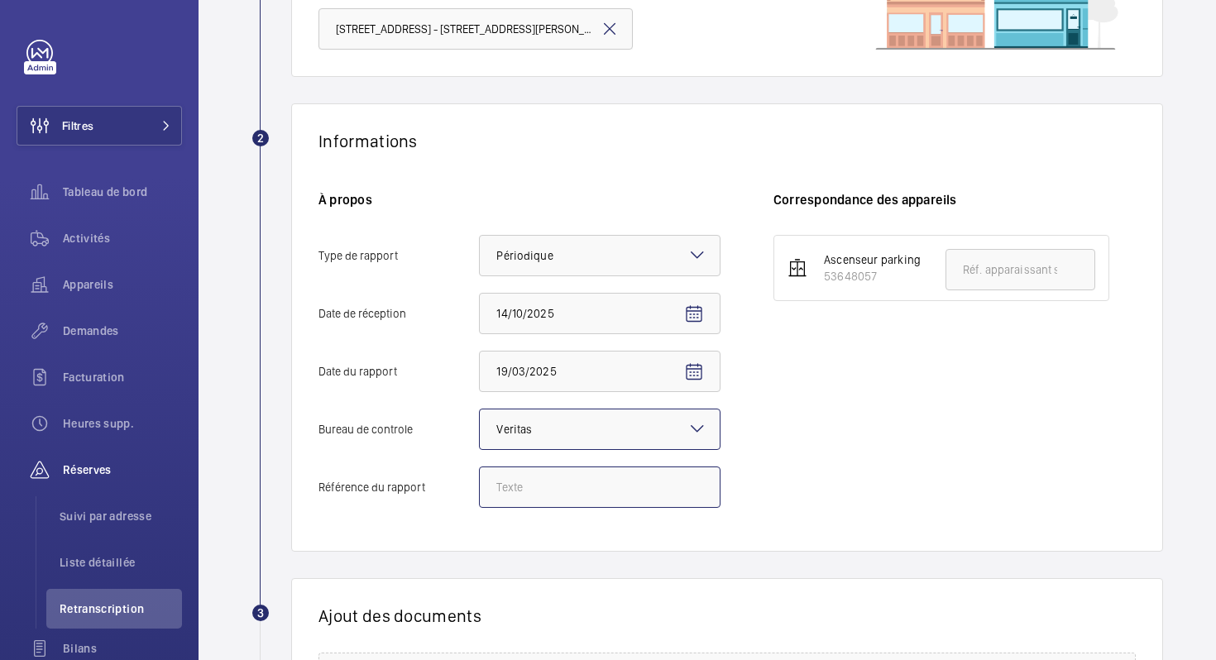
click at [601, 491] on input "Référence du rapport" at bounding box center [600, 486] width 242 height 41
paste input "25747985/5.1.1.rev1.R"
type input "25747985/5.1.1.rev1.R"
click at [595, 518] on div "À propos Type de rapport Faites un choix × Périodique × Date de récep[DATE]/202…" at bounding box center [545, 357] width 455 height 333
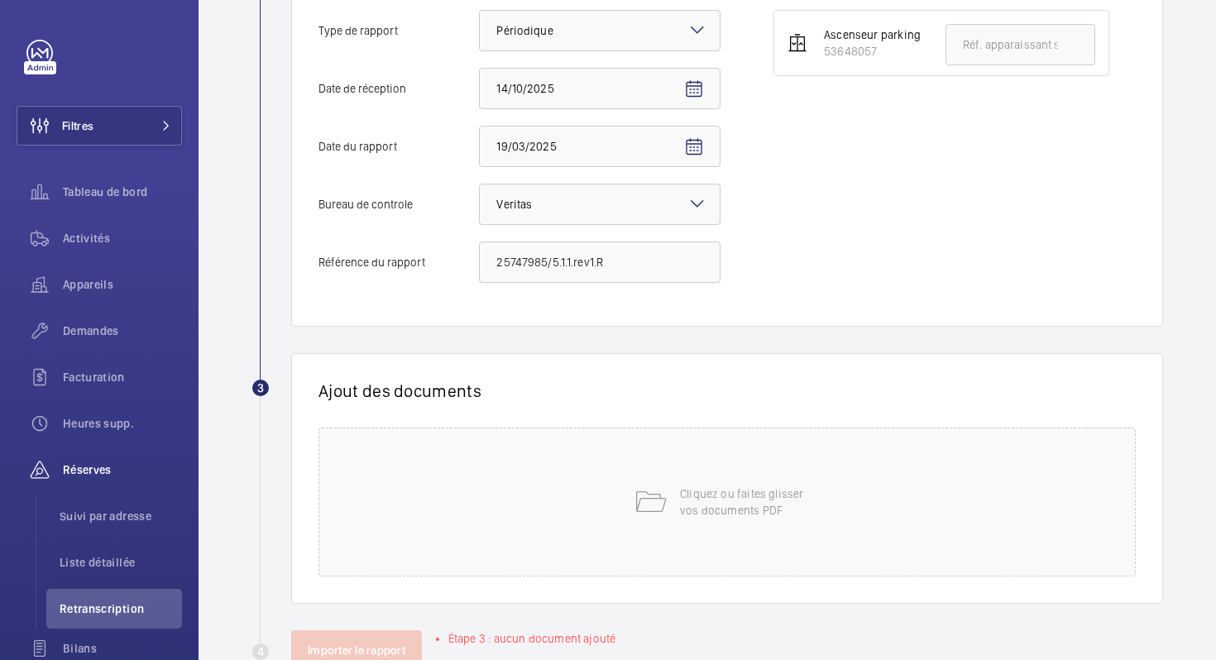
scroll to position [423, 0]
click at [613, 509] on div "Cliquez ou faites glisser vos documents PDF" at bounding box center [726, 499] width 817 height 149
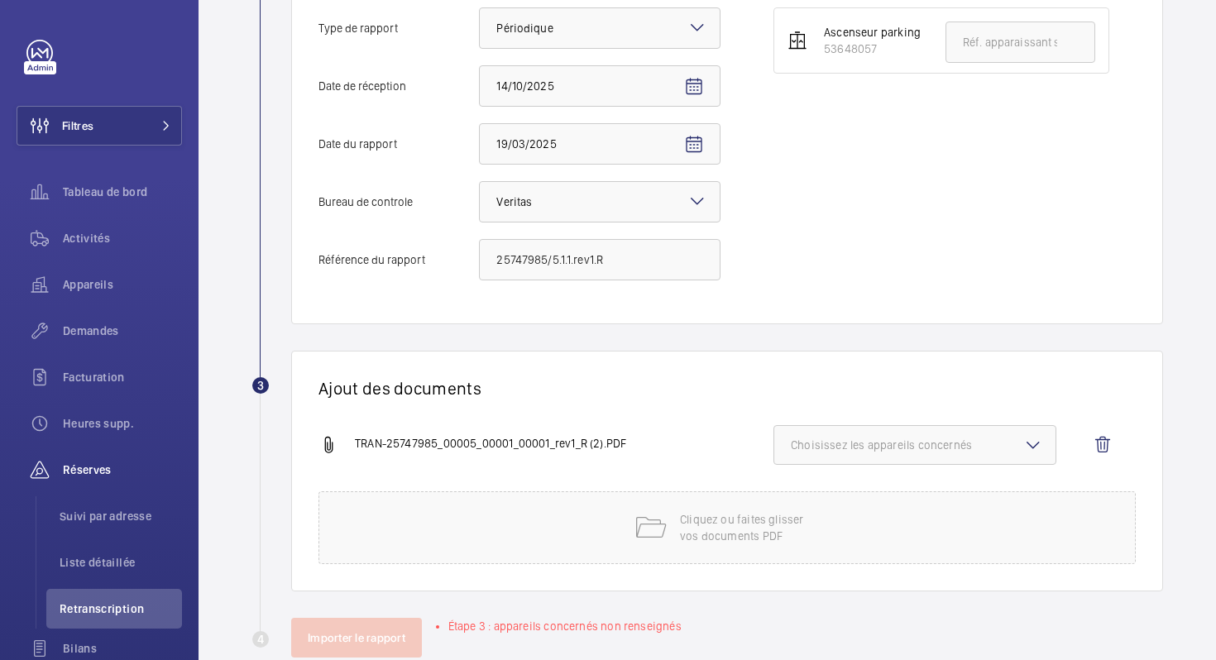
click at [852, 446] on span "Choisissez les appareils concernés" at bounding box center [915, 445] width 248 height 17
click at [801, 498] on input "53648057" at bounding box center [798, 497] width 33 height 33
checkbox input "true"
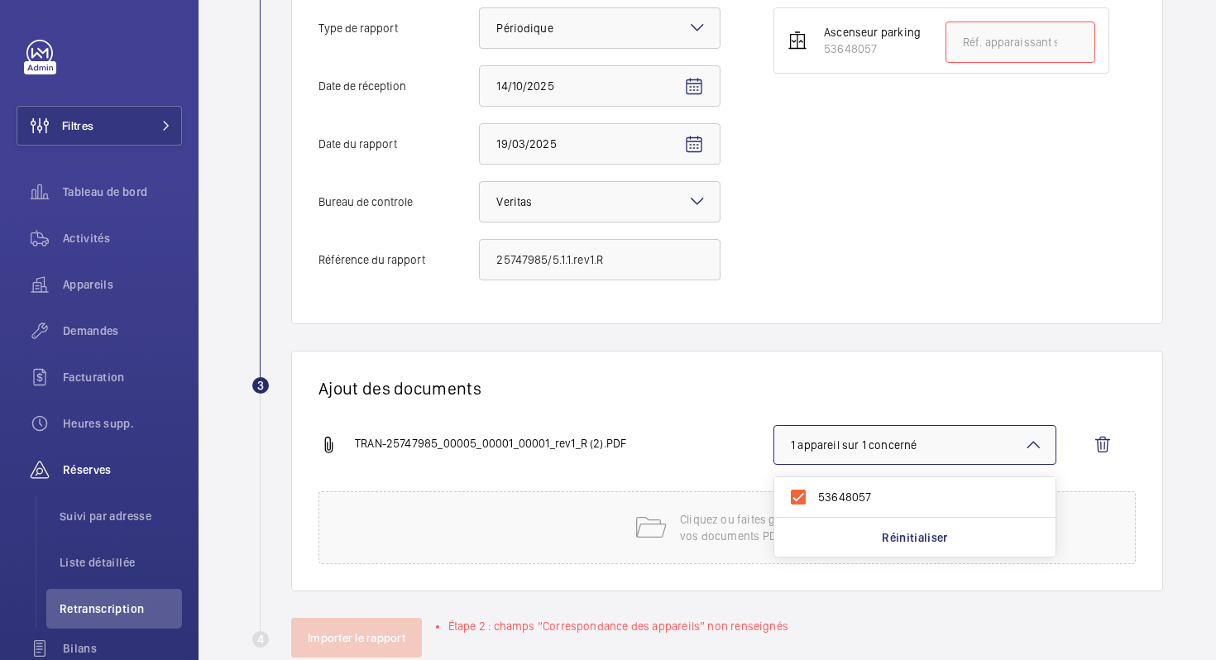
click at [696, 423] on div "Ajout des documents TRAN-25747985_00005_00001_00001_rev1_R (2).PDF 1 appareil s…" at bounding box center [727, 471] width 872 height 241
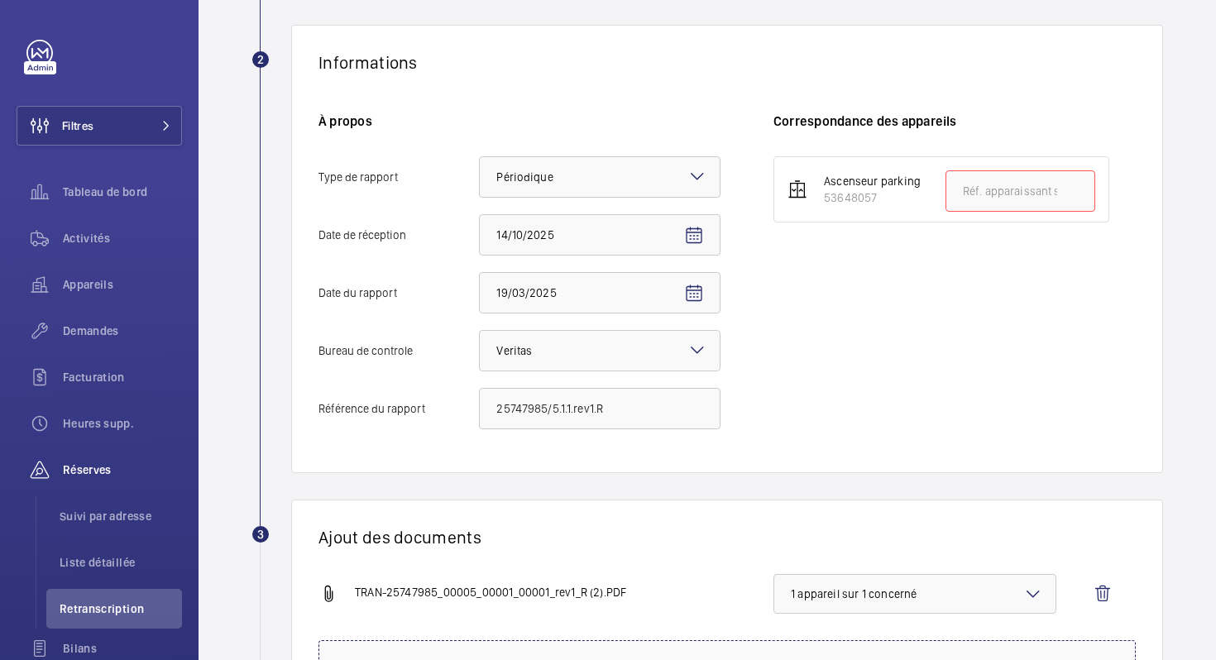
scroll to position [270, 0]
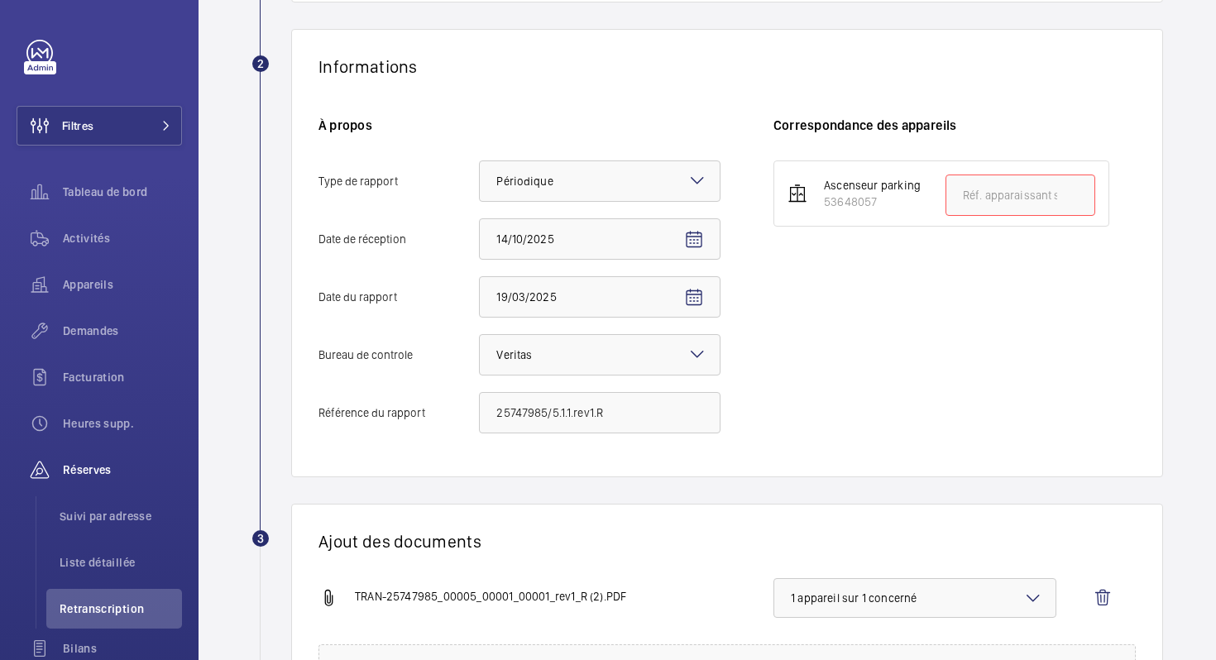
drag, startPoint x: 824, startPoint y: 203, endPoint x: 874, endPoint y: 203, distance: 50.5
click at [874, 203] on div "53648057" at bounding box center [872, 202] width 97 height 17
copy div "53648057"
click at [995, 195] on input "text" at bounding box center [1020, 195] width 150 height 41
paste input "53648057"
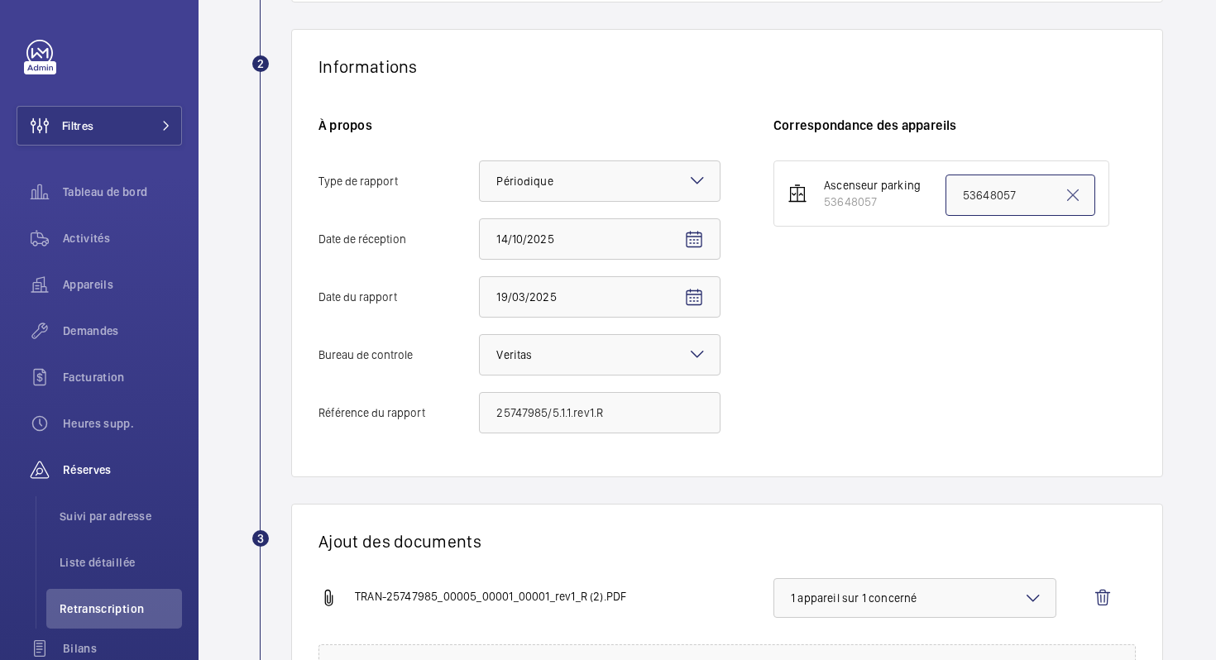
type input "53648057"
click at [907, 366] on div "Ascenseur parking 53648057 53648057" at bounding box center [954, 304] width 362 height 289
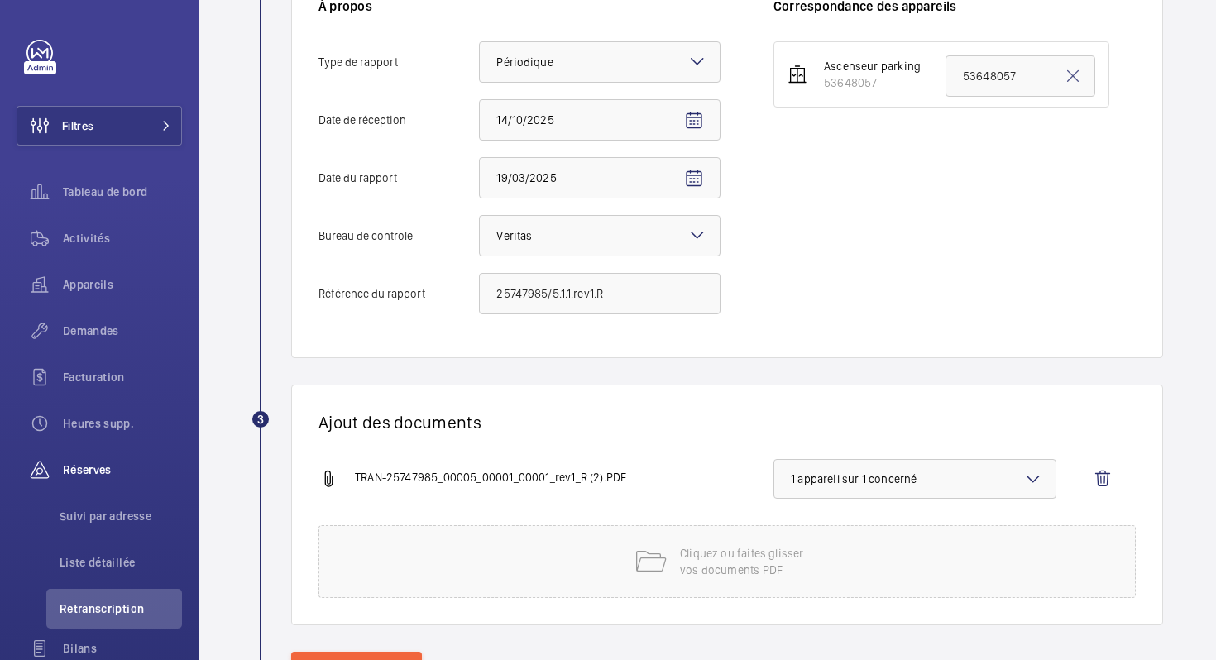
scroll to position [461, 0]
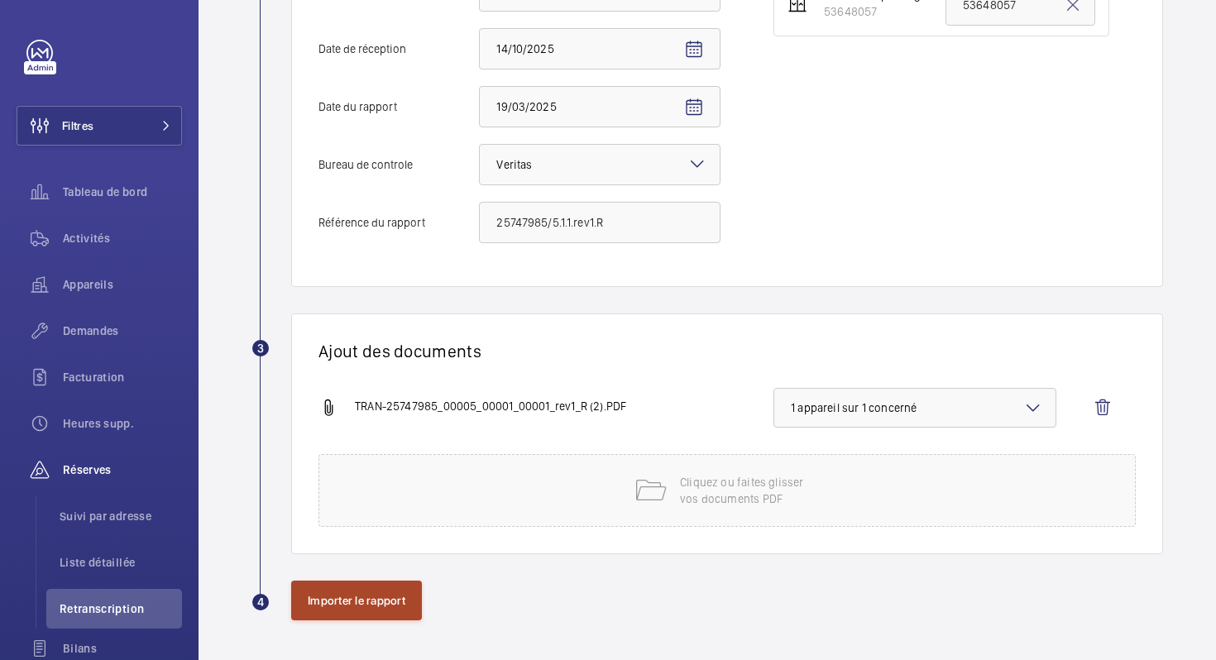
click at [328, 600] on button "Importer le rapport" at bounding box center [356, 601] width 131 height 40
